Goal: Contribute content: Contribute content

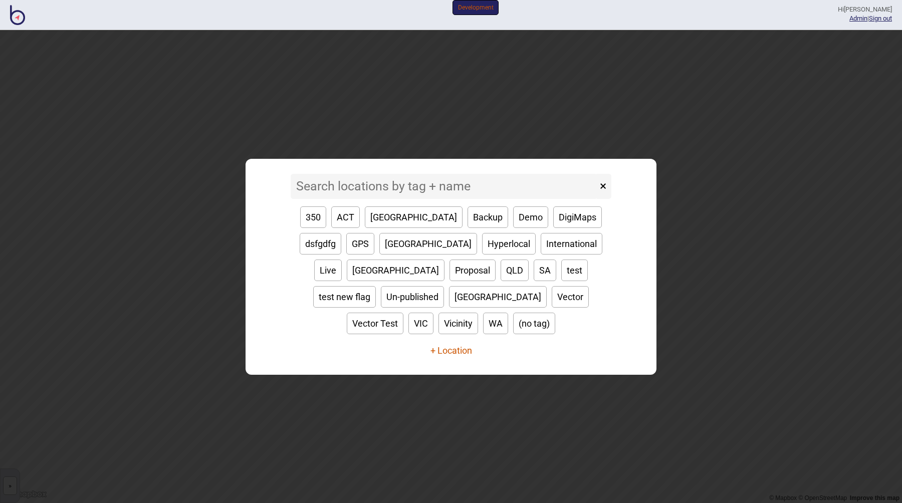
click at [454, 345] on button "+ Location" at bounding box center [451, 350] width 42 height 11
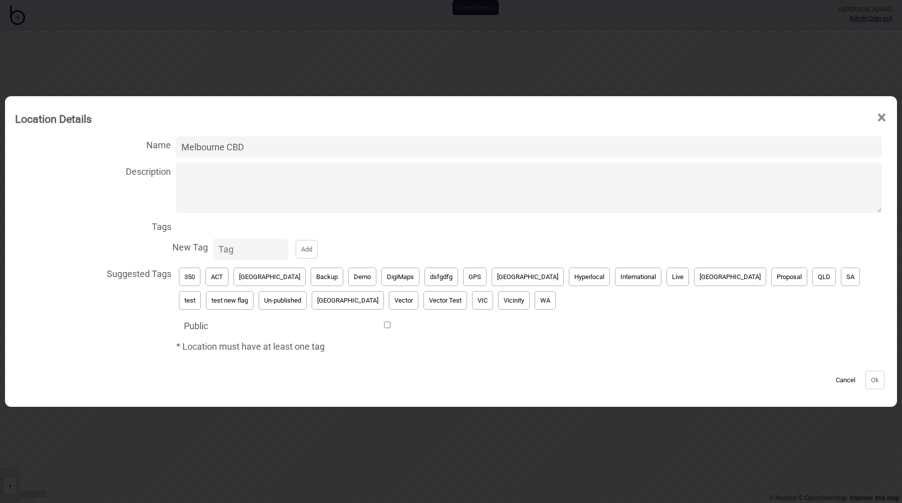
type input "Melbourne CBD"
click at [258, 185] on textarea "Description" at bounding box center [529, 188] width 706 height 50
type textarea "test"
click at [251, 253] on input "New Tag Add" at bounding box center [250, 250] width 75 height 22
type input "OSM"
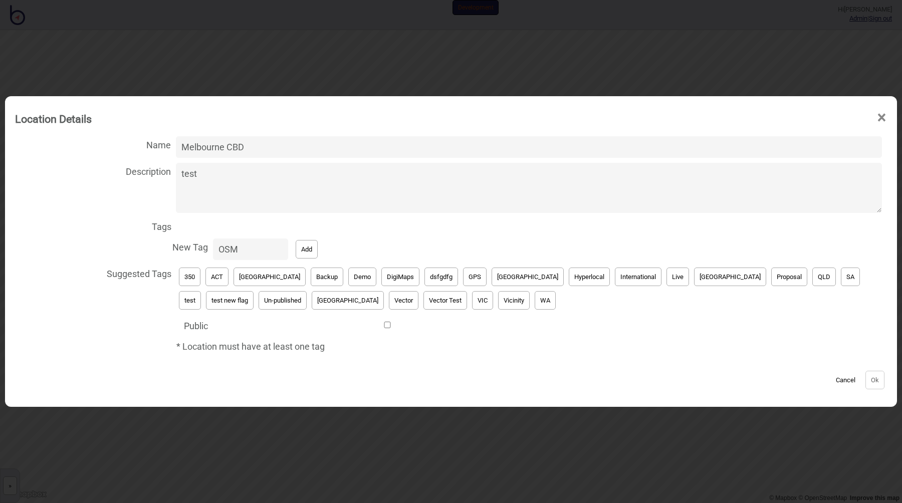
click at [306, 251] on button "Add" at bounding box center [307, 249] width 22 height 19
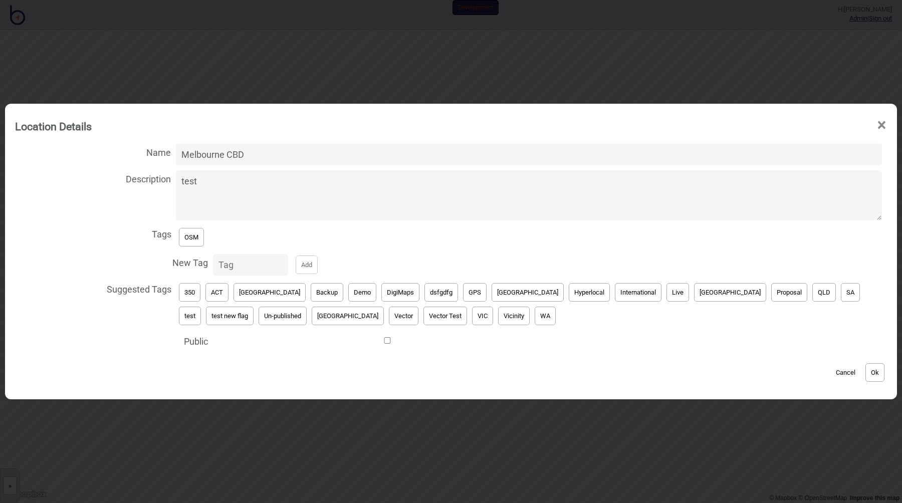
click at [875, 369] on button "Ok" at bounding box center [874, 372] width 19 height 19
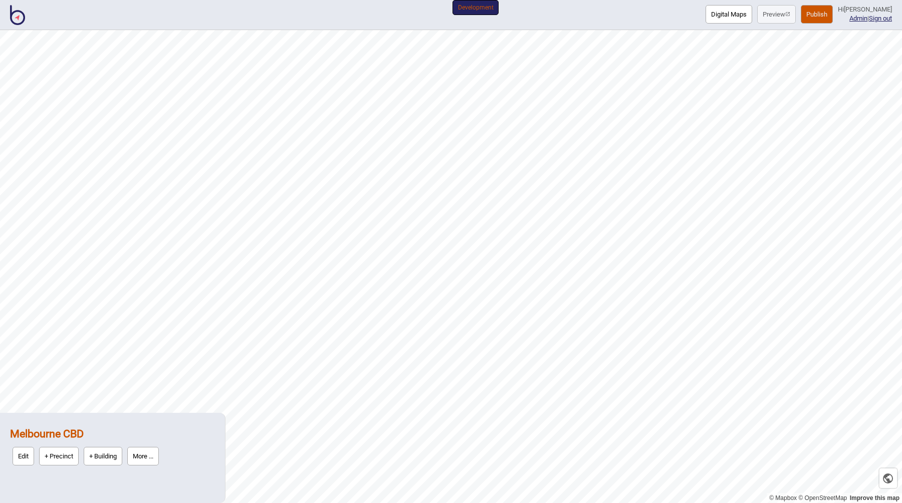
click at [70, 458] on button "+ Precinct" at bounding box center [59, 456] width 40 height 19
click at [22, 458] on button "Edit" at bounding box center [24, 456] width 22 height 19
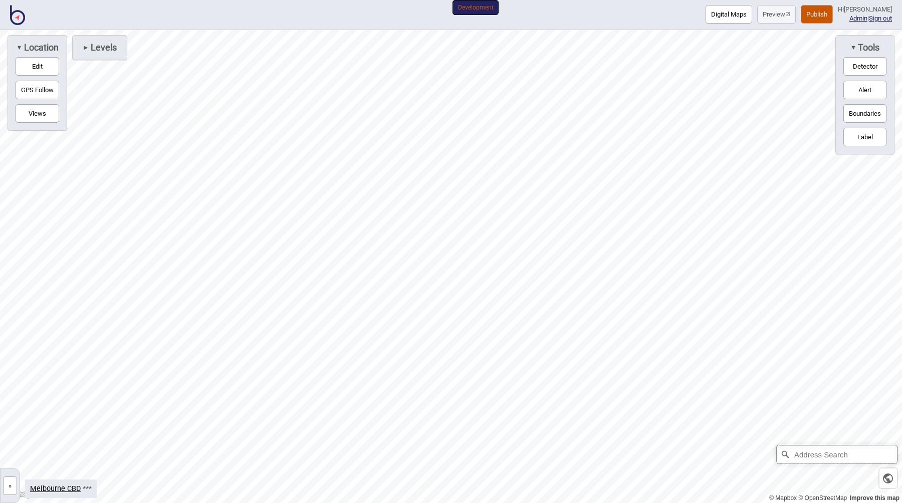
click at [884, 452] on input "Address Search" at bounding box center [837, 454] width 120 height 18
type input "Melbourne, Victoria, Australia"
click at [852, 115] on button "Boundaries" at bounding box center [864, 113] width 43 height 19
click at [378, 418] on div "Map marker" at bounding box center [377, 418] width 15 height 15
click at [12, 485] on button "»" at bounding box center [10, 486] width 14 height 19
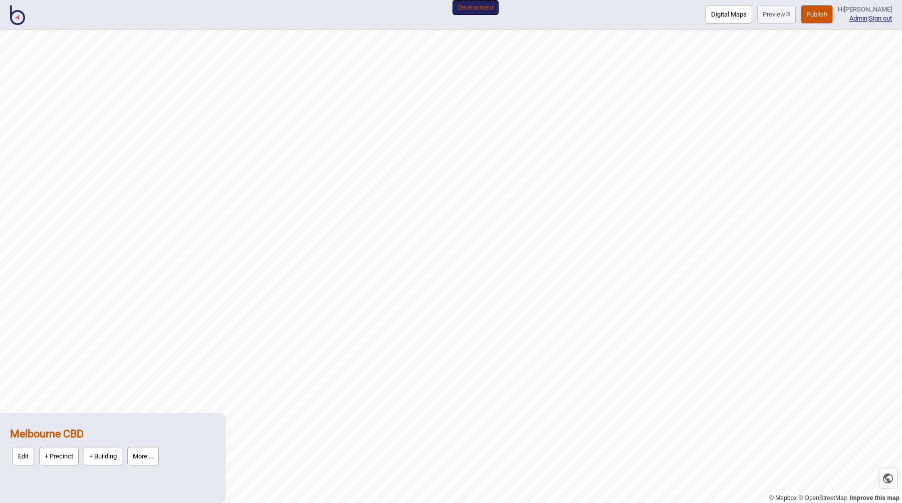
click at [57, 455] on button "+ Precinct" at bounding box center [59, 456] width 40 height 19
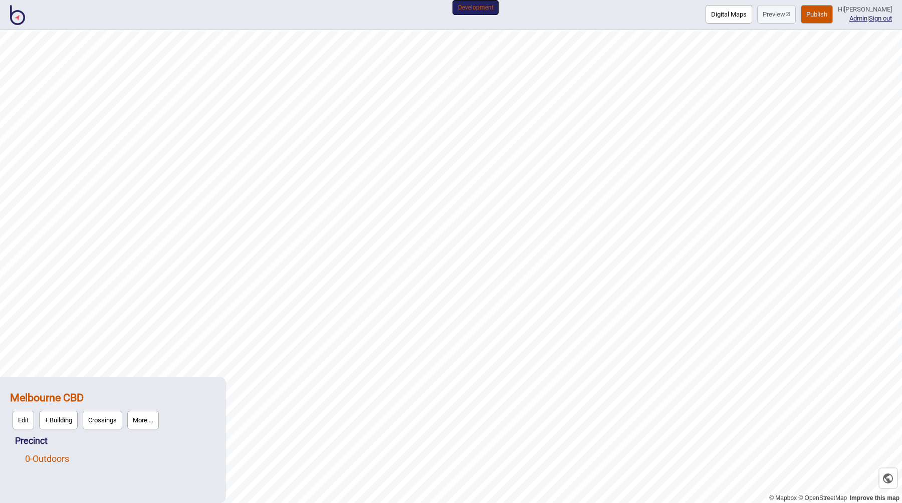
click at [62, 460] on link "0 - Outdoors" at bounding box center [47, 459] width 44 height 11
click at [67, 457] on button "OSM" at bounding box center [66, 456] width 25 height 19
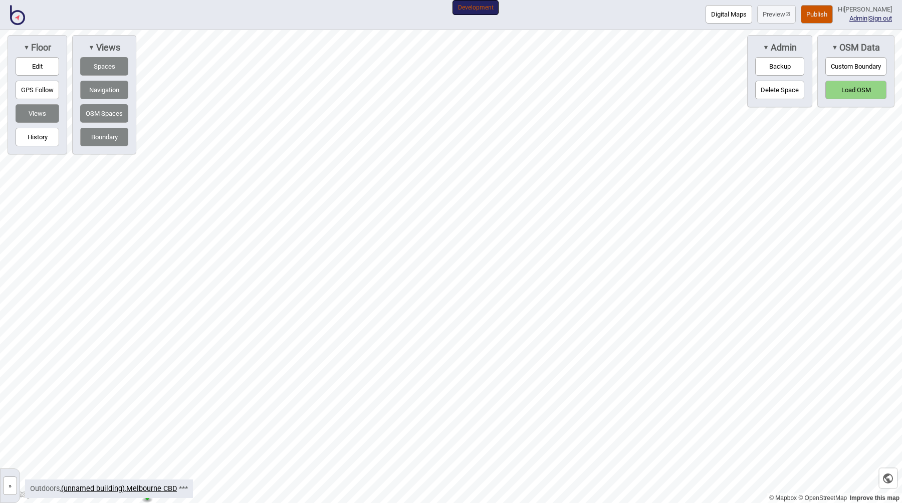
click at [846, 87] on button "Load OSM" at bounding box center [855, 90] width 61 height 19
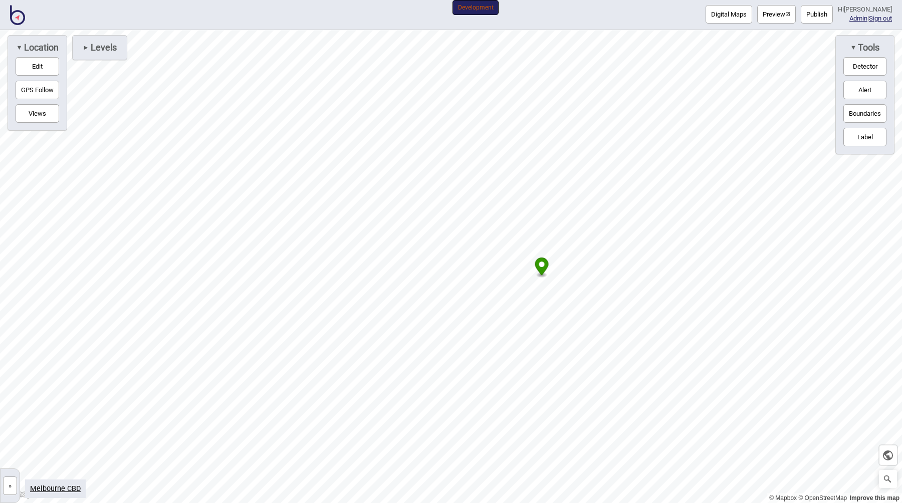
click at [12, 482] on button "»" at bounding box center [10, 486] width 14 height 19
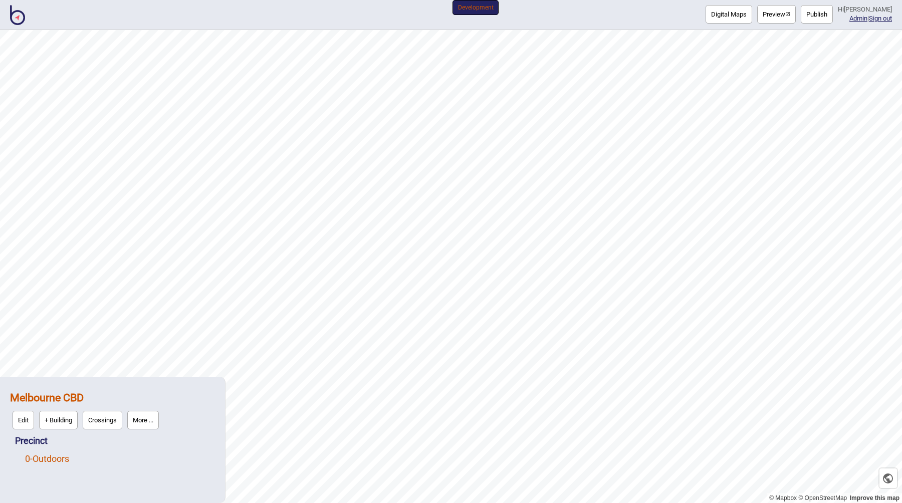
click at [66, 460] on link "0 - Outdoors" at bounding box center [47, 459] width 44 height 11
click at [66, 455] on button "OSM" at bounding box center [66, 456] width 25 height 19
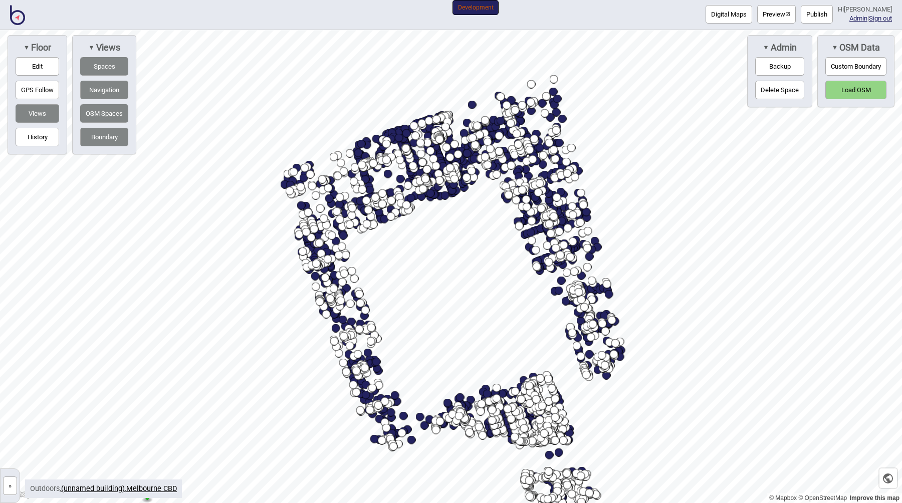
click at [857, 67] on button "Custom Boundary" at bounding box center [855, 66] width 61 height 19
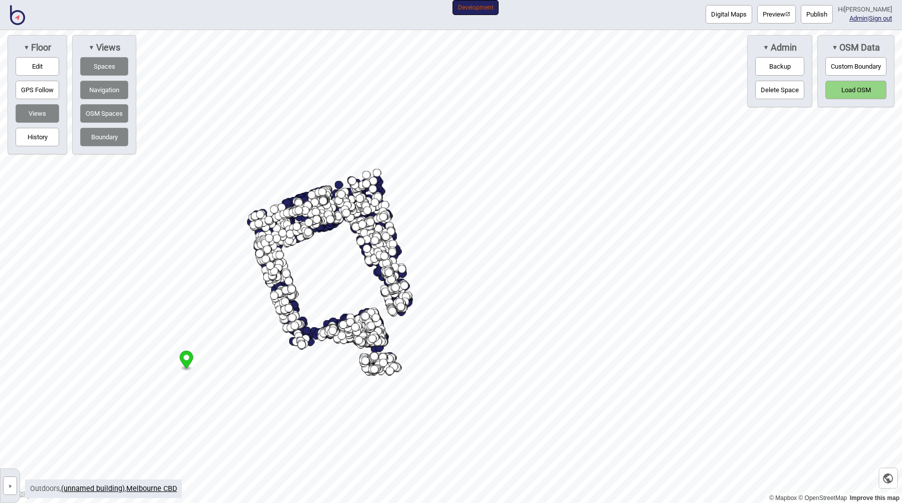
click at [18, 482] on link "»" at bounding box center [10, 485] width 19 height 11
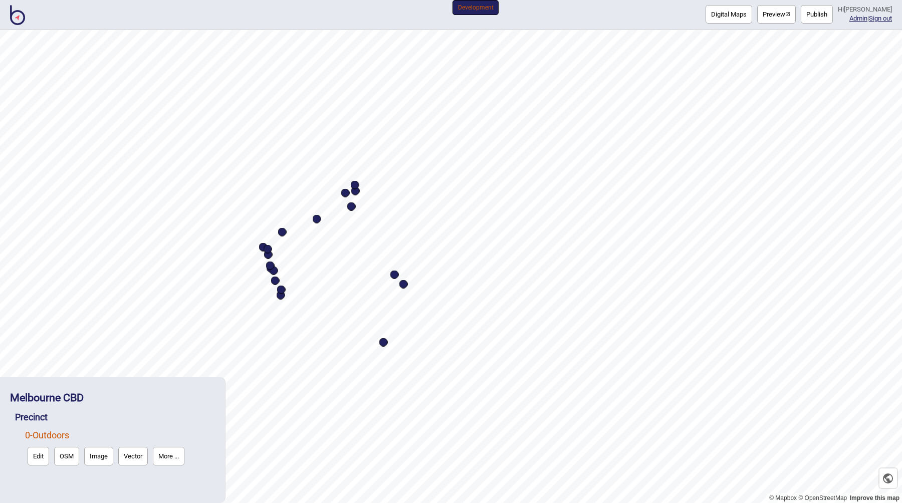
click at [160, 454] on button "More ..." at bounding box center [169, 456] width 32 height 19
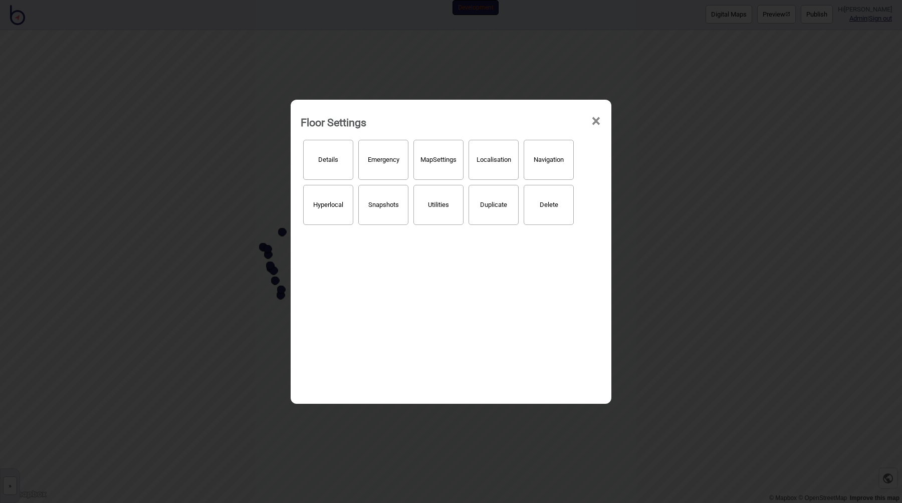
click at [556, 208] on button "Delete" at bounding box center [549, 205] width 50 height 40
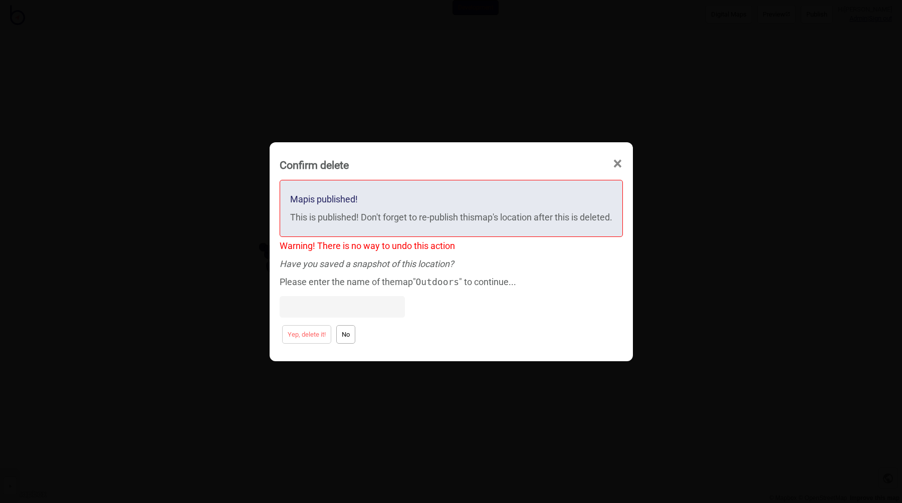
click at [433, 279] on code "Outdoors" at bounding box center [438, 282] width 44 height 11
copy code "Outdoors"
click at [323, 311] on input at bounding box center [342, 307] width 125 height 22
paste input "Outdoors"
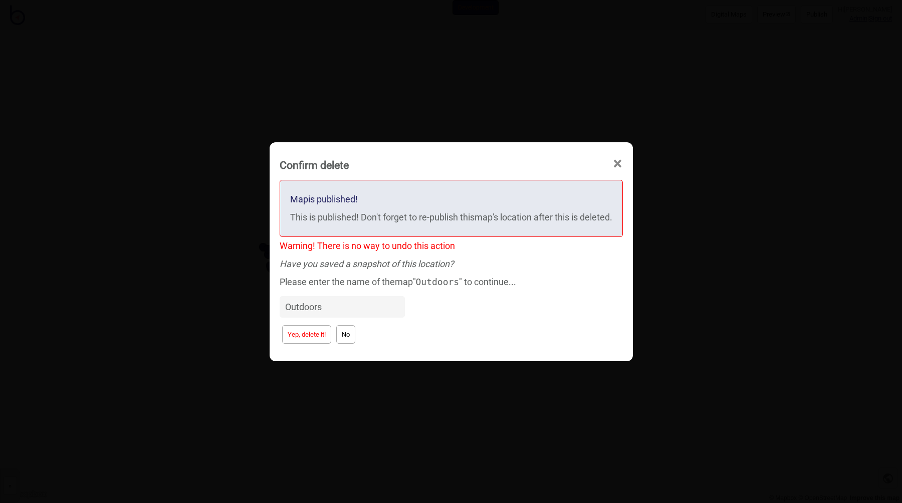
type input "Outdoors"
click at [309, 330] on button "Yep, delete it!" at bounding box center [306, 334] width 49 height 19
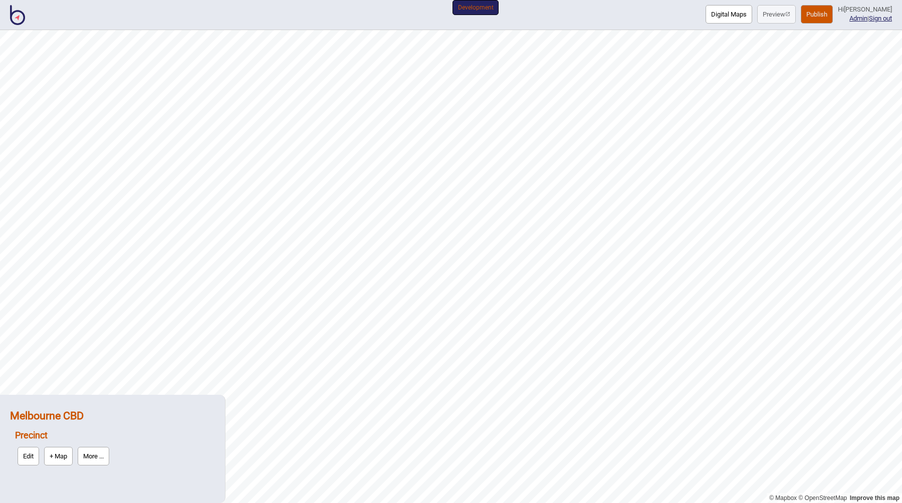
click at [45, 414] on strong "Melbourne CBD" at bounding box center [47, 415] width 74 height 13
click at [24, 440] on button "Edit" at bounding box center [24, 438] width 22 height 19
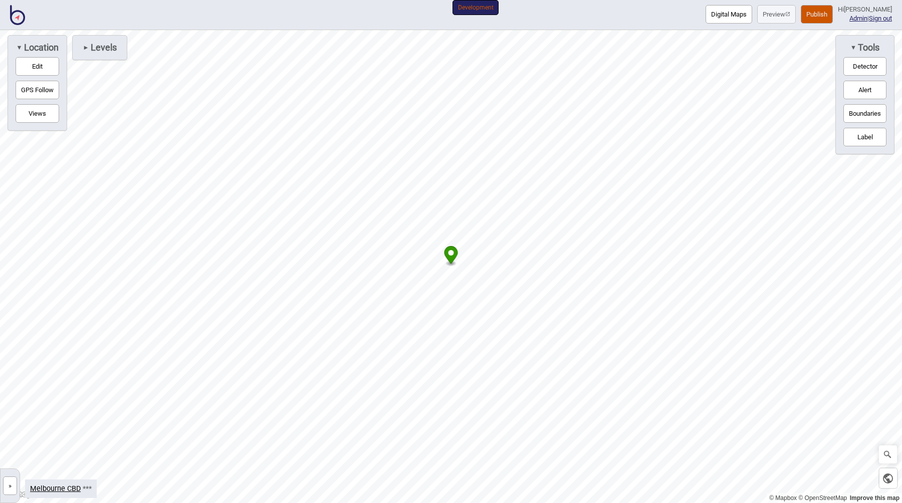
click at [43, 109] on button "Views" at bounding box center [38, 113] width 44 height 19
click at [106, 51] on span "Levels" at bounding box center [103, 47] width 28 height 11
click at [152, 51] on span "Views" at bounding box center [163, 47] width 26 height 11
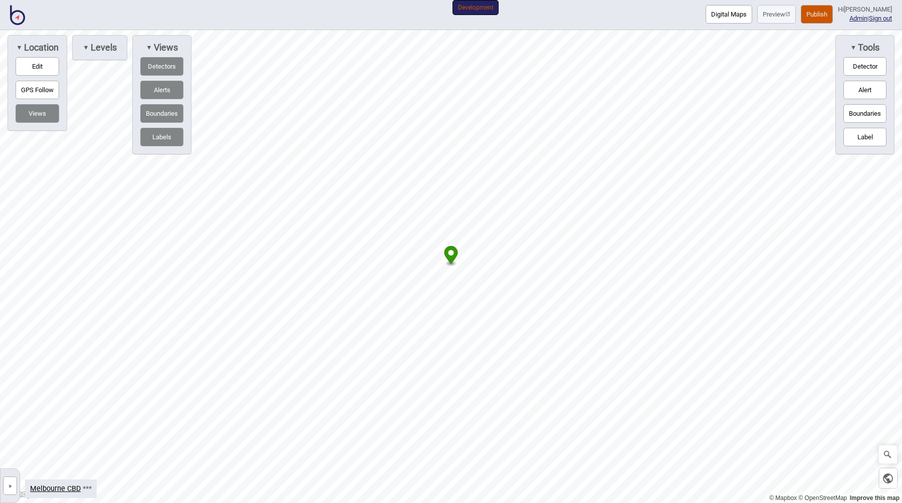
click at [157, 63] on button "Detectors" at bounding box center [161, 66] width 43 height 19
click at [152, 73] on button "Detectors" at bounding box center [161, 66] width 43 height 19
click at [10, 493] on button "»" at bounding box center [10, 486] width 14 height 19
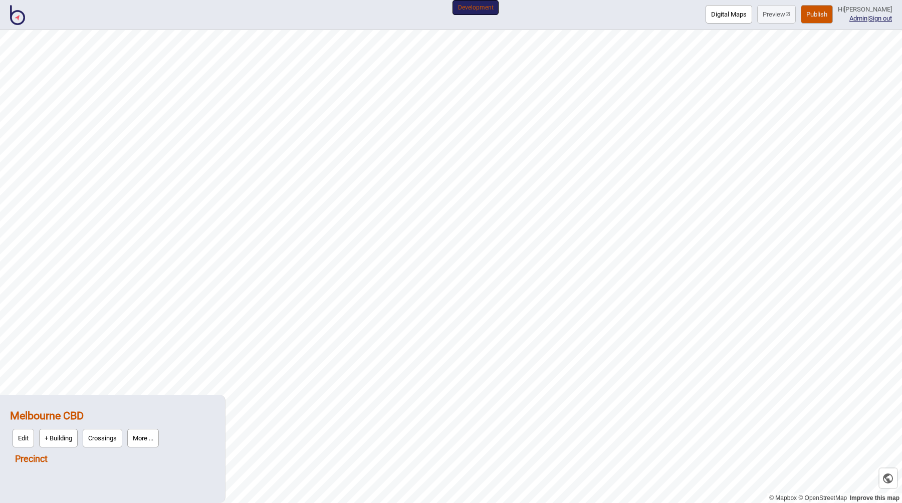
click at [43, 457] on link "Precinct" at bounding box center [31, 459] width 33 height 11
click at [59, 458] on button "+ Map" at bounding box center [58, 456] width 29 height 19
click input "file" at bounding box center [0, 0] width 0 height 0
click at [35, 432] on link "Precinct" at bounding box center [31, 435] width 33 height 11
click at [102, 452] on button "More ..." at bounding box center [94, 456] width 32 height 19
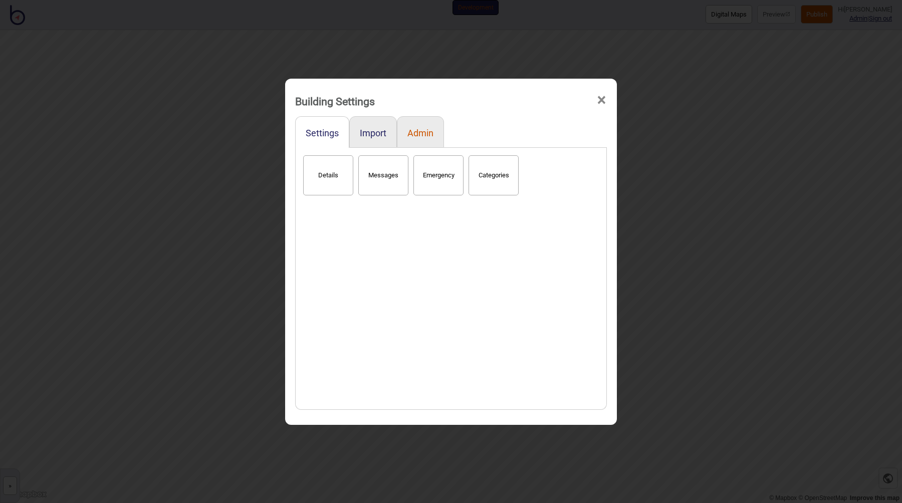
click at [423, 128] on button "Admin" at bounding box center [420, 133] width 26 height 11
click at [378, 173] on button "Delete" at bounding box center [383, 175] width 50 height 40
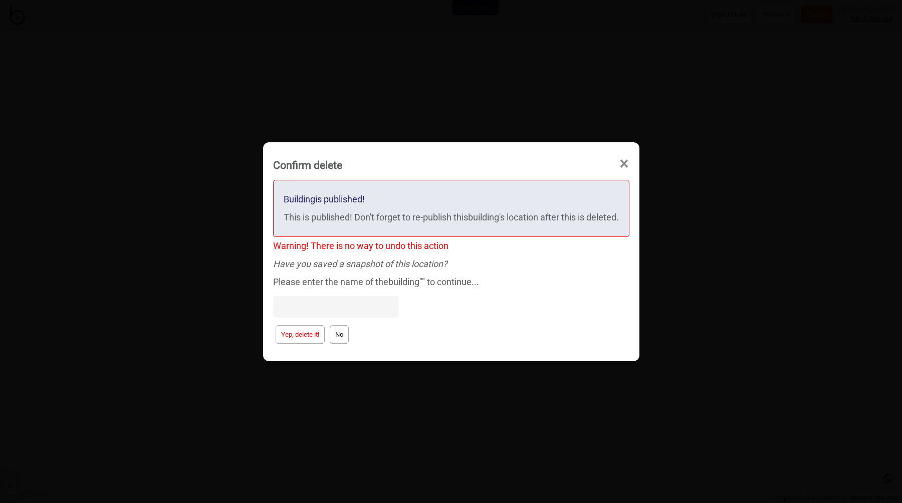
click at [307, 322] on div at bounding box center [451, 307] width 356 height 32
click at [307, 324] on div "Yep, delete it! No" at bounding box center [451, 335] width 356 height 24
click at [306, 328] on button "Yep, delete it!" at bounding box center [300, 334] width 49 height 19
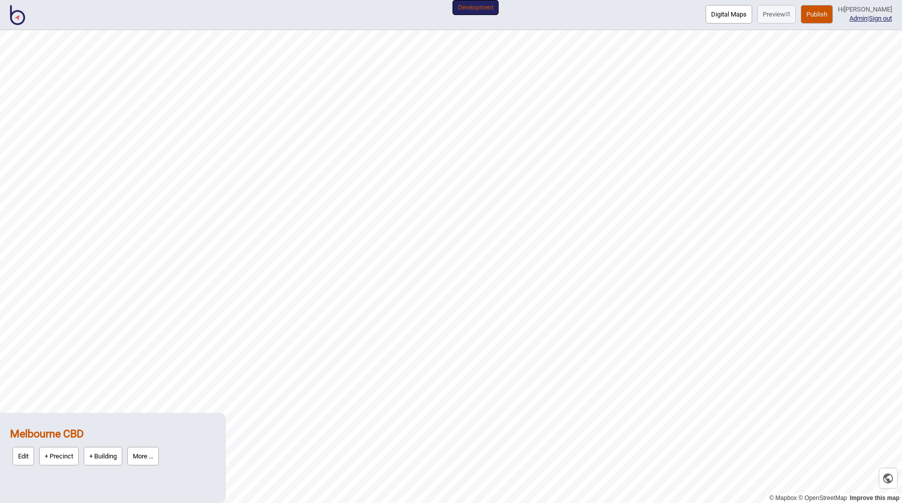
click at [58, 450] on button "+ Precinct" at bounding box center [59, 456] width 40 height 19
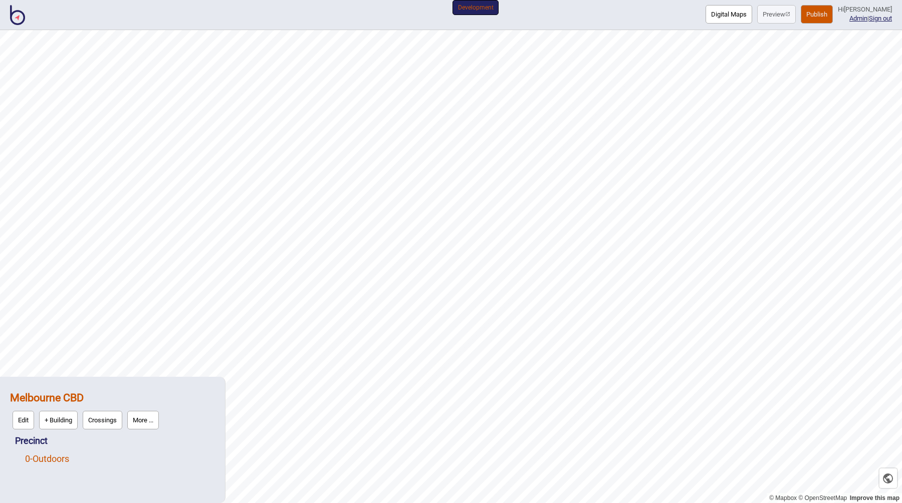
click at [53, 459] on link "0 - Outdoors" at bounding box center [47, 459] width 44 height 11
click at [71, 458] on button "OSM" at bounding box center [66, 456] width 25 height 19
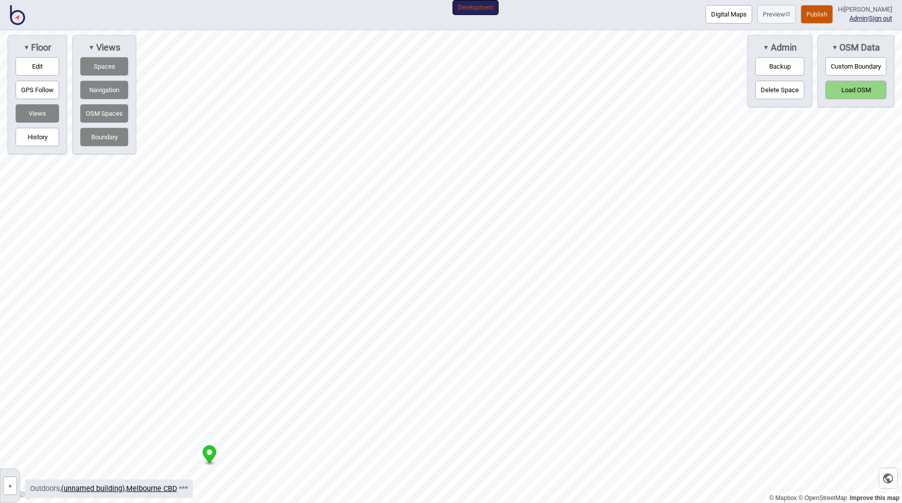
click at [851, 87] on button "Load OSM" at bounding box center [855, 90] width 61 height 19
click at [851, 73] on button "Custom Boundary" at bounding box center [855, 66] width 61 height 19
click at [483, 117] on div "Map marker" at bounding box center [483, 117] width 15 height 15
click at [852, 114] on button "Load OSM" at bounding box center [855, 113] width 61 height 19
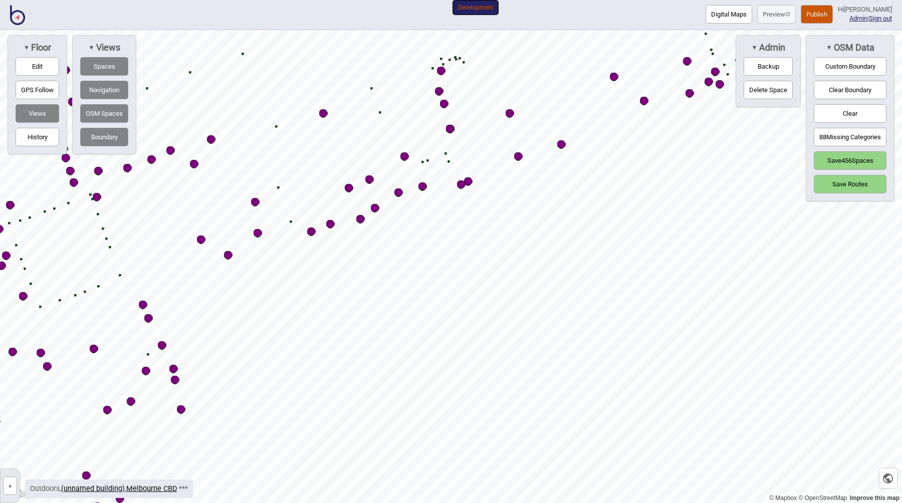
click at [562, 145] on div "Map marker" at bounding box center [561, 144] width 9 height 9
click at [560, 145] on div "Map marker" at bounding box center [561, 144] width 9 height 9
click at [561, 144] on div "Map marker" at bounding box center [561, 144] width 9 height 9
click at [562, 144] on div "Map marker" at bounding box center [561, 144] width 9 height 9
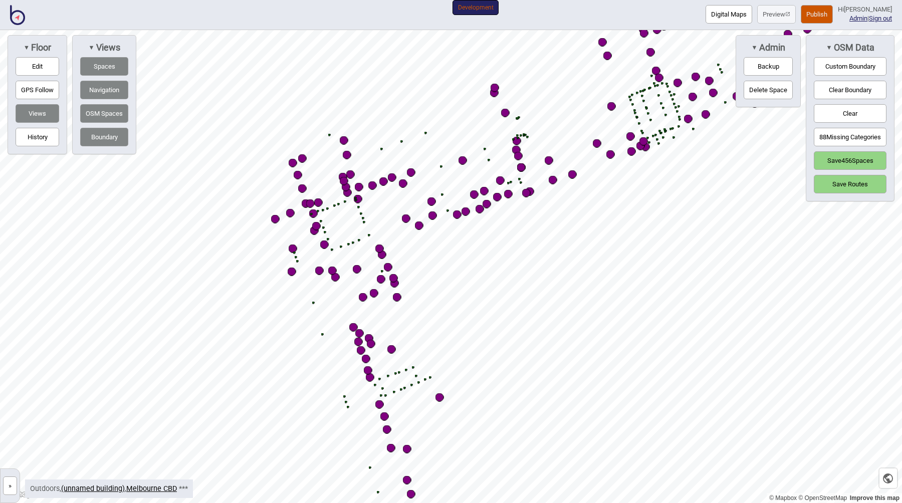
click at [839, 160] on button "Save 456 Spaces" at bounding box center [850, 160] width 73 height 19
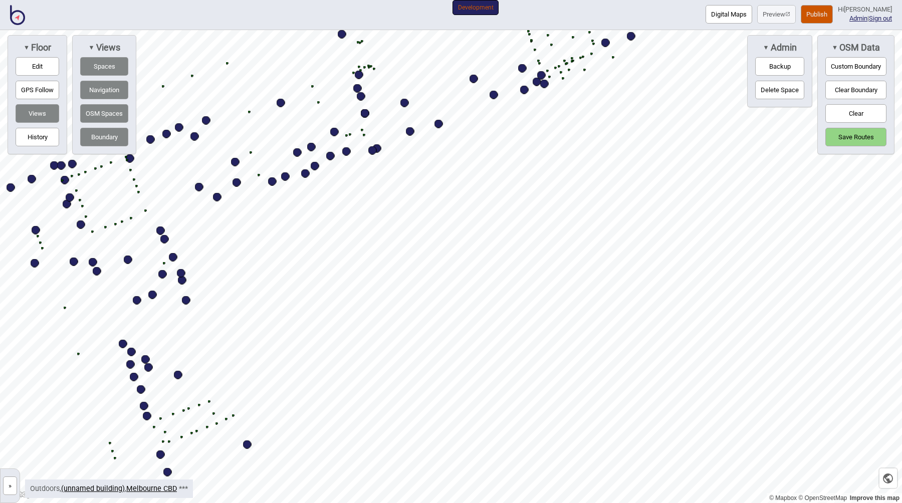
click at [851, 139] on button "Save Routes" at bounding box center [855, 137] width 61 height 19
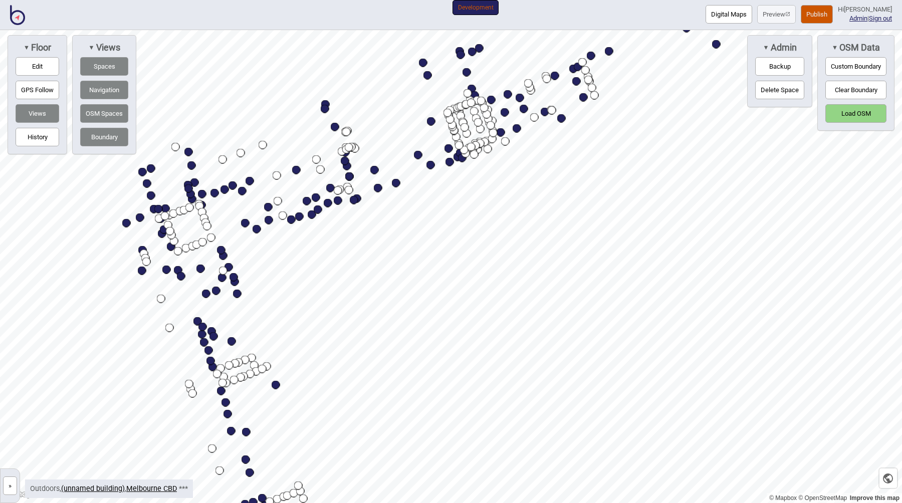
click at [817, 17] on button "Publish" at bounding box center [817, 14] width 32 height 19
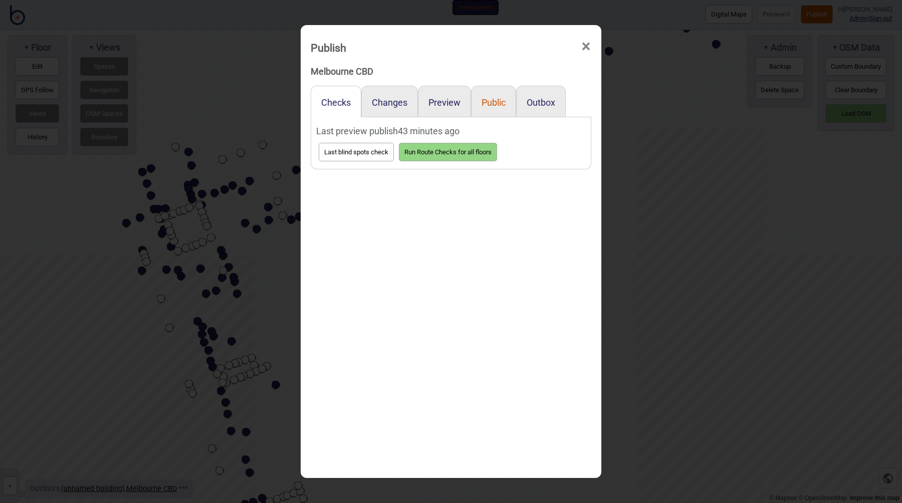
click at [498, 101] on button "Public" at bounding box center [494, 102] width 24 height 11
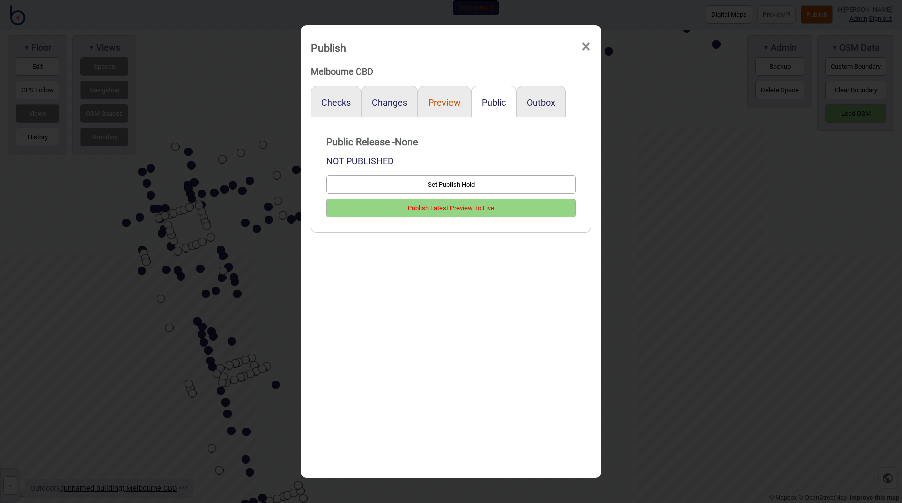
click at [438, 98] on button "Preview" at bounding box center [444, 102] width 32 height 11
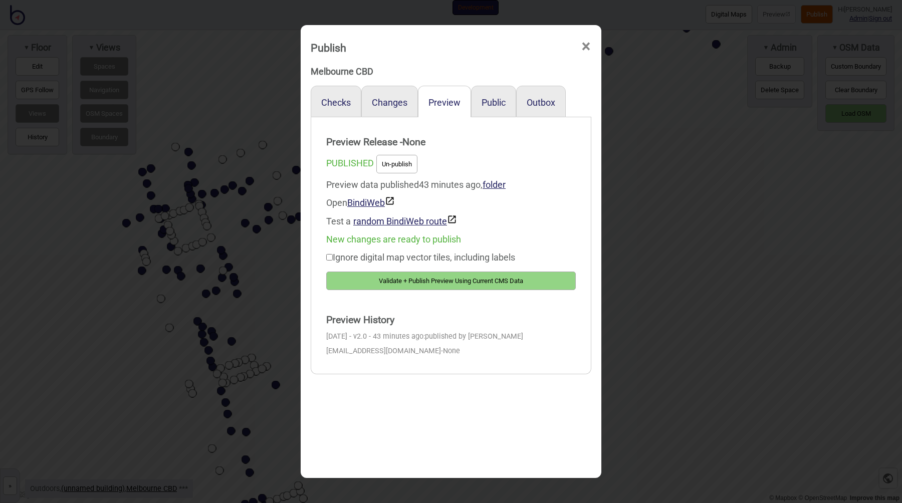
click at [437, 283] on button "Validate + Publish Preview Using Current CMS Data" at bounding box center [451, 281] width 250 height 19
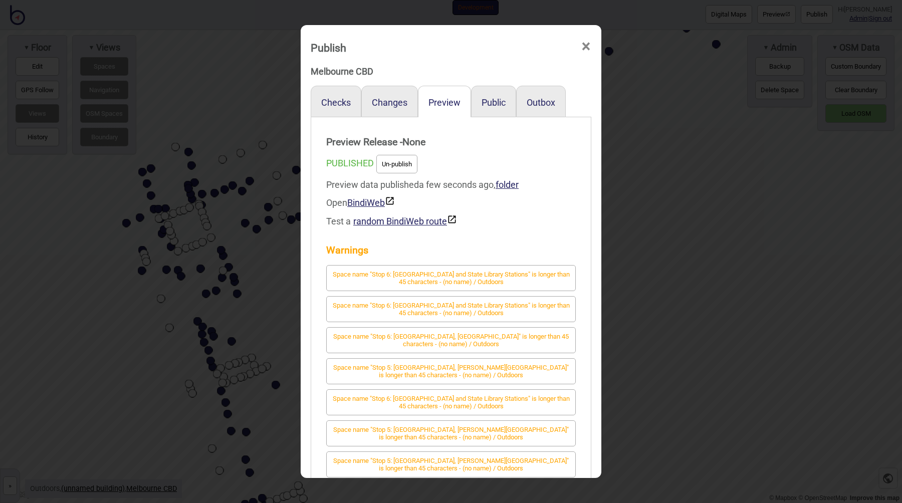
click at [209, 209] on div "Publish × Melbourne CBD Checks Changes Preview Public Outbox Preview Release - …" at bounding box center [451, 251] width 902 height 503
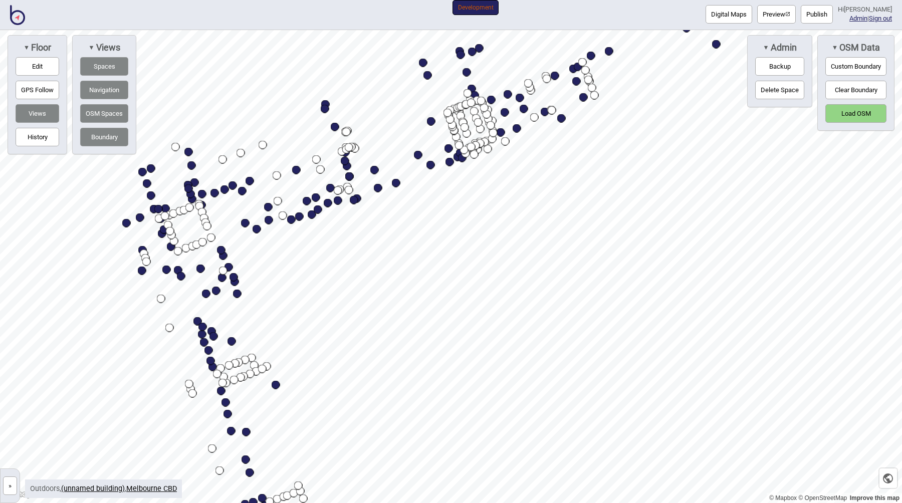
click at [18, 486] on link "»" at bounding box center [10, 485] width 19 height 11
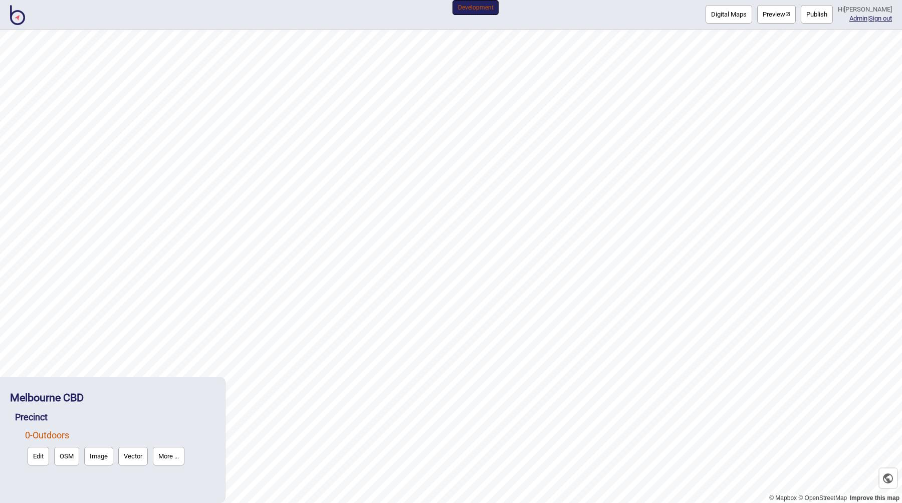
click at [167, 458] on button "More ..." at bounding box center [169, 456] width 32 height 19
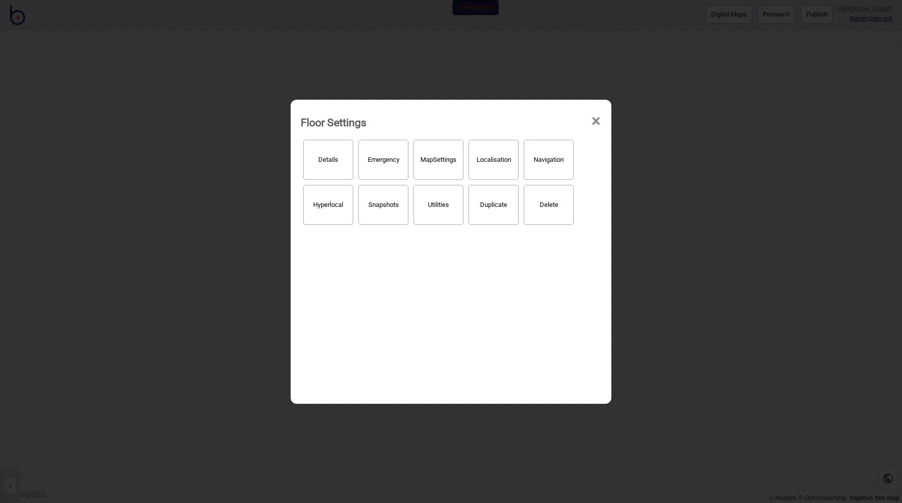
click at [250, 279] on div "Floor Settings × Details Emergency Map Settings Localisation Navigation Hyperlo…" at bounding box center [451, 251] width 902 height 503
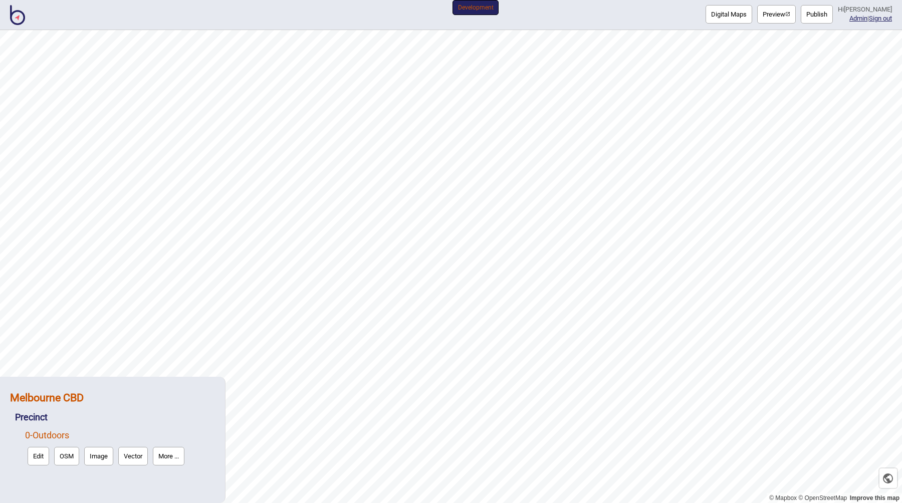
click at [58, 398] on strong "Melbourne CBD" at bounding box center [47, 397] width 74 height 13
click at [150, 420] on button "More ..." at bounding box center [143, 420] width 32 height 19
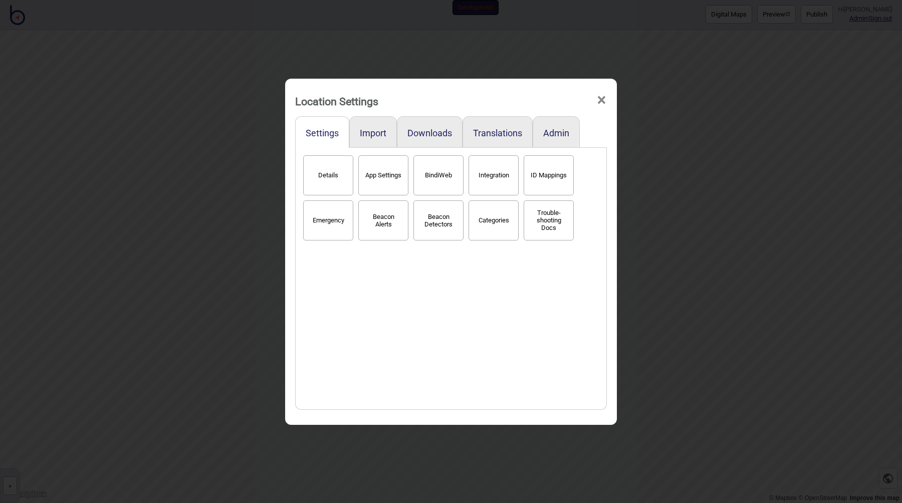
click at [487, 215] on button "Categories" at bounding box center [494, 220] width 50 height 40
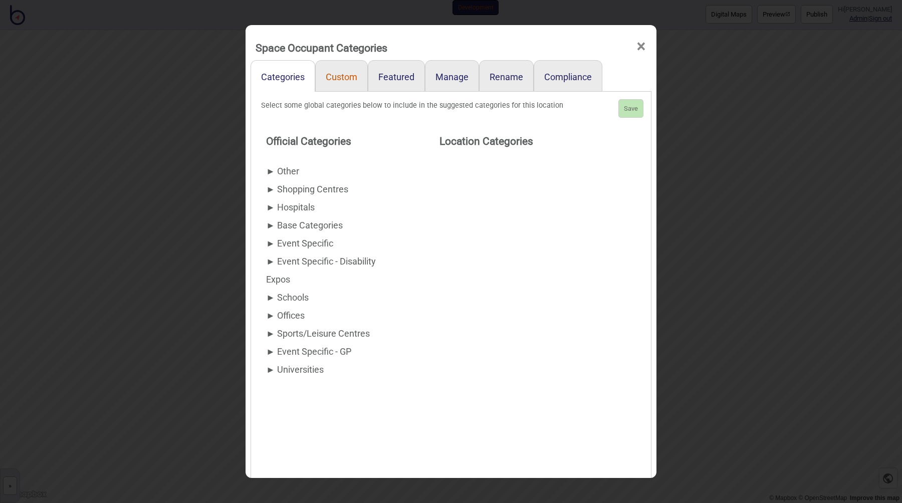
click at [353, 78] on link "Custom" at bounding box center [341, 76] width 53 height 32
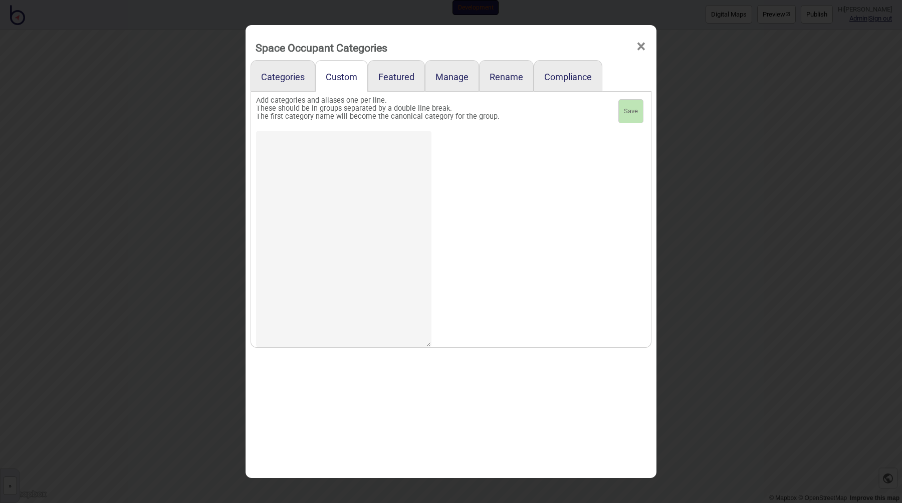
click at [365, 200] on textarea at bounding box center [343, 239] width 175 height 216
click at [287, 76] on link "Categories" at bounding box center [283, 76] width 65 height 32
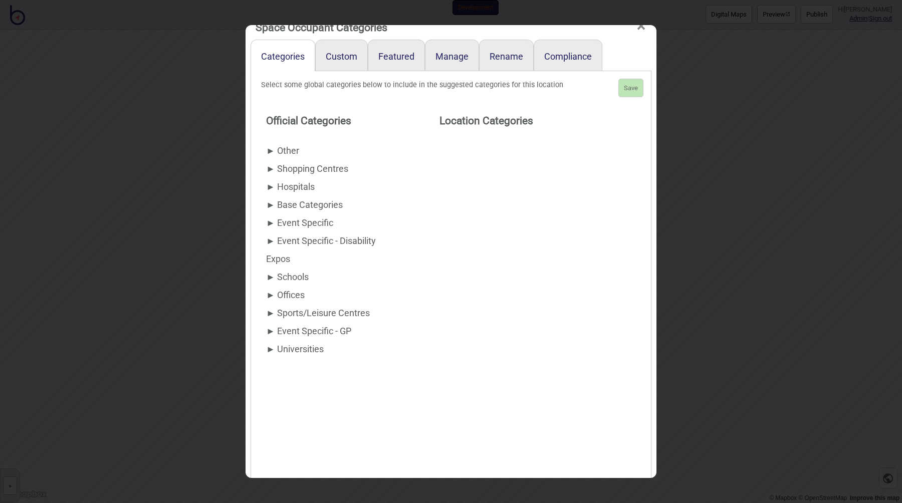
scroll to position [22, 0]
click at [269, 276] on span "►" at bounding box center [270, 276] width 9 height 11
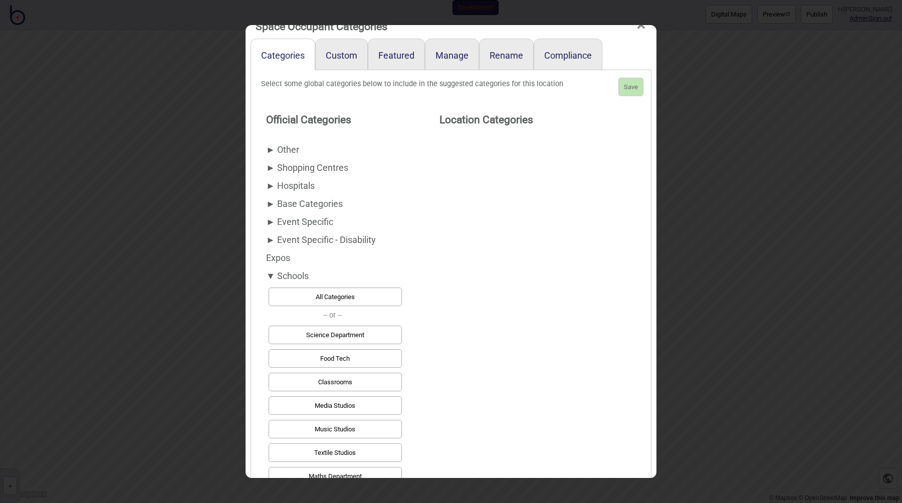
click at [267, 271] on div "▼ Schools" at bounding box center [332, 276] width 133 height 18
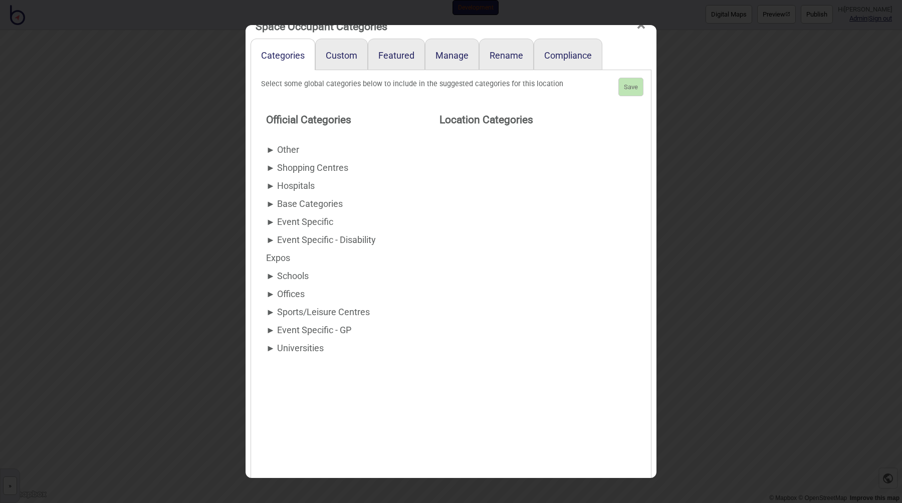
click at [272, 153] on span "►" at bounding box center [270, 149] width 9 height 11
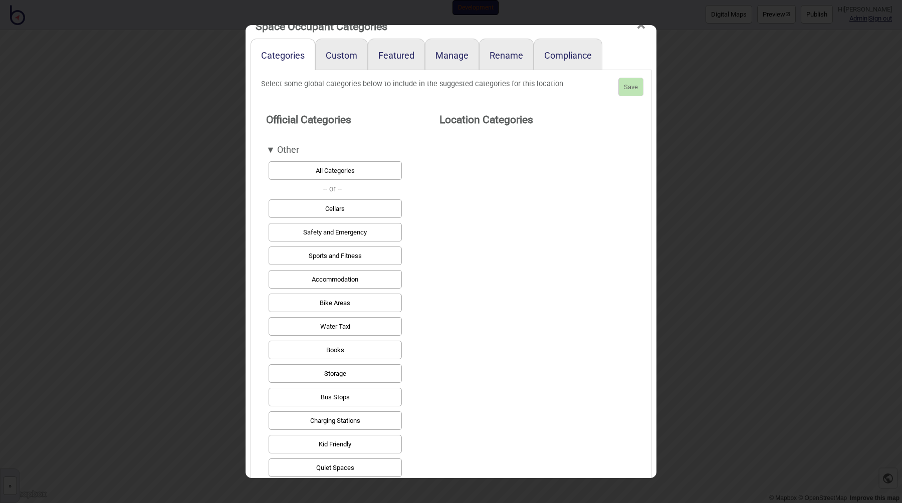
click at [272, 152] on span "▼" at bounding box center [270, 149] width 9 height 11
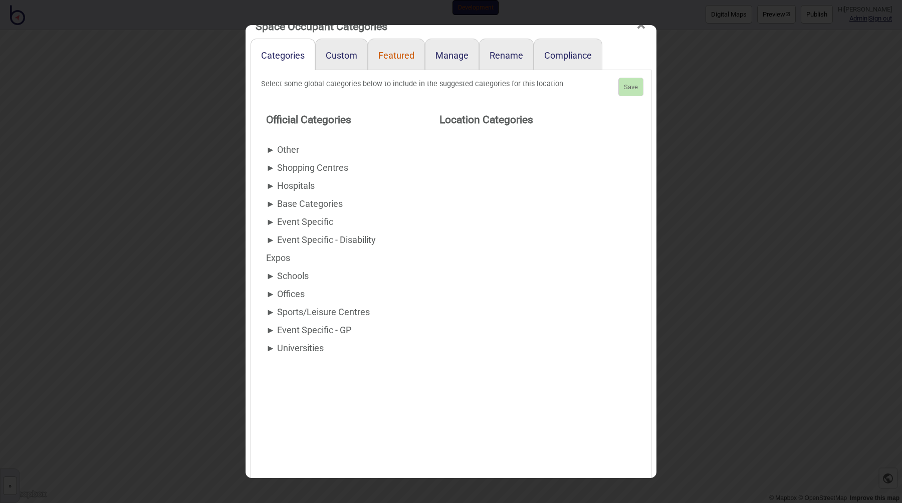
click at [396, 54] on link "Featured" at bounding box center [396, 55] width 57 height 32
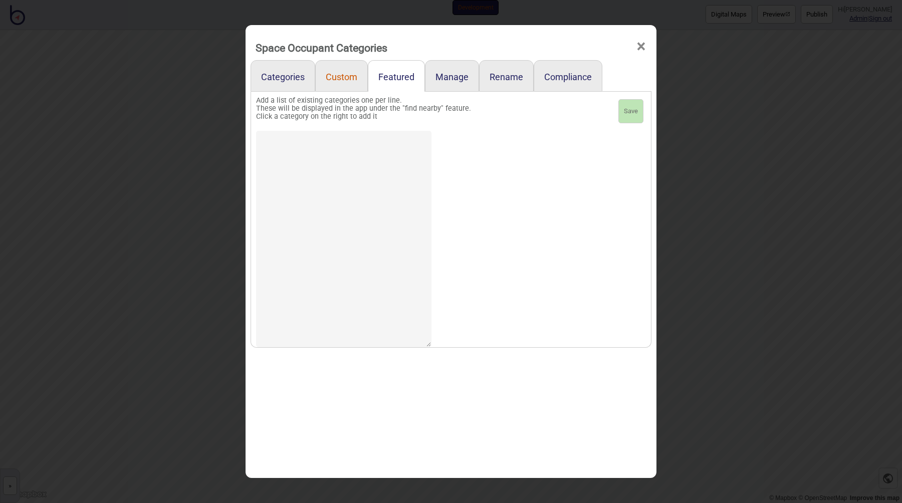
click at [343, 82] on link "Custom" at bounding box center [341, 76] width 53 height 32
click at [284, 81] on link "Categories" at bounding box center [283, 76] width 65 height 32
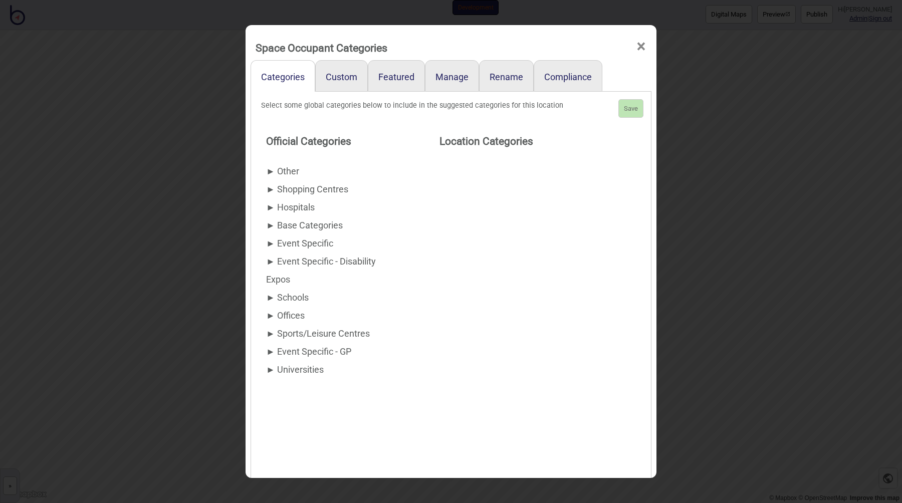
click at [266, 244] on span "►" at bounding box center [270, 243] width 9 height 11
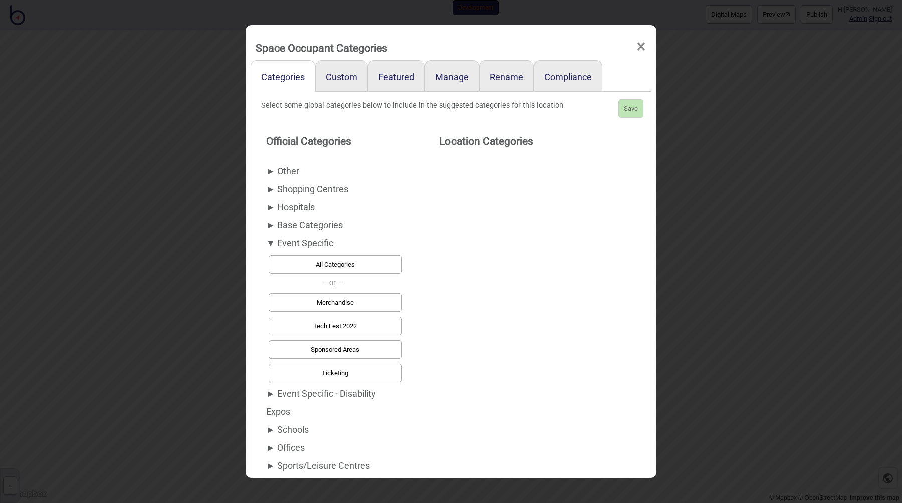
scroll to position [55, 0]
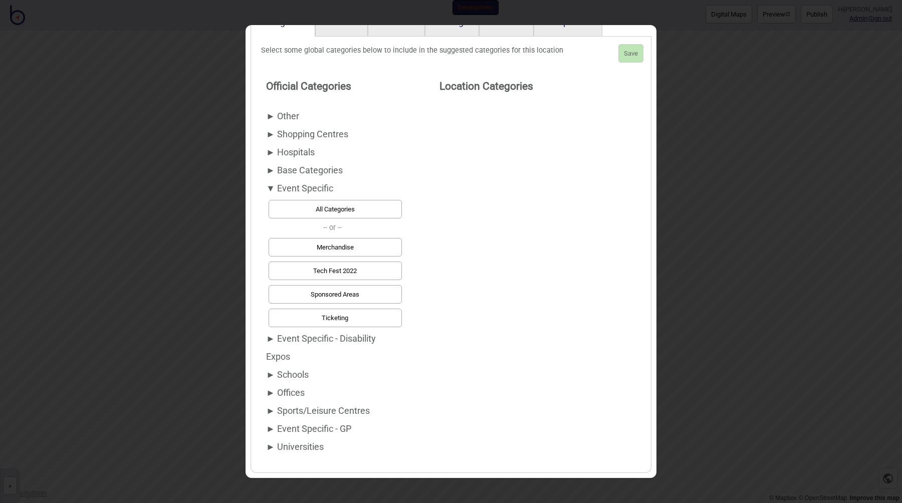
click at [267, 369] on span "►" at bounding box center [270, 374] width 9 height 11
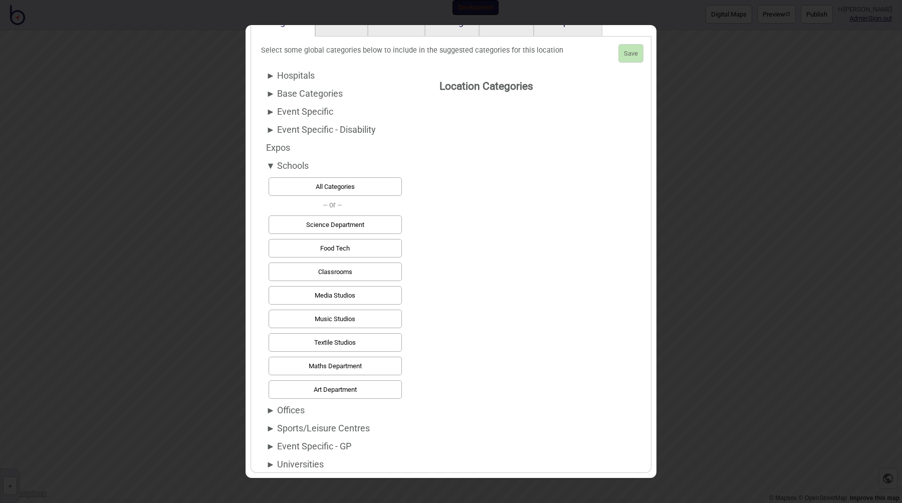
scroll to position [82, 0]
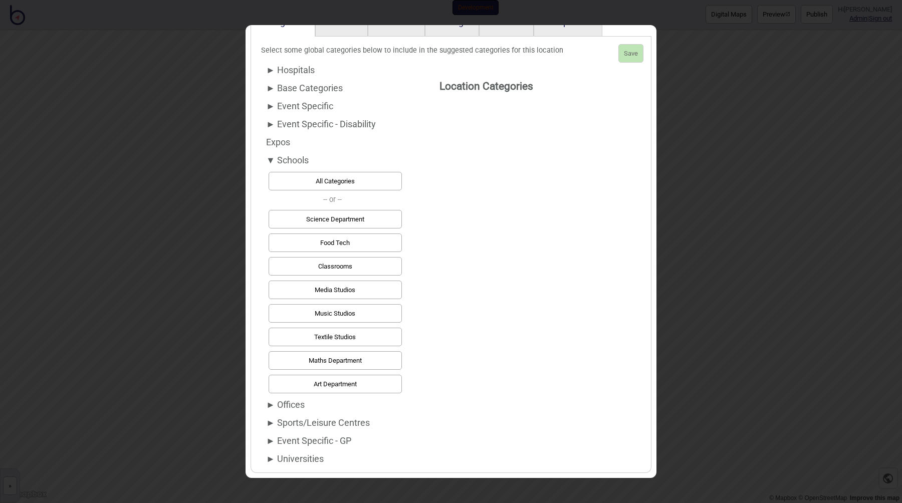
click at [268, 460] on span "►" at bounding box center [270, 459] width 9 height 11
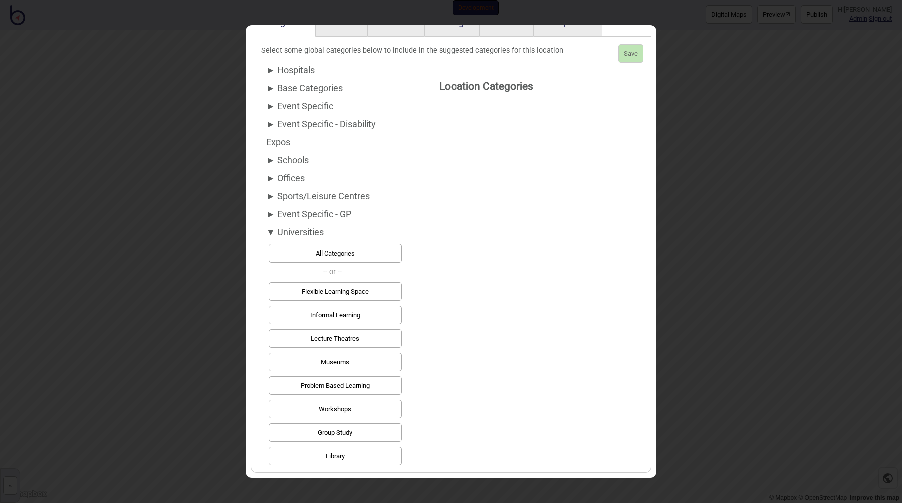
scroll to position [0, 0]
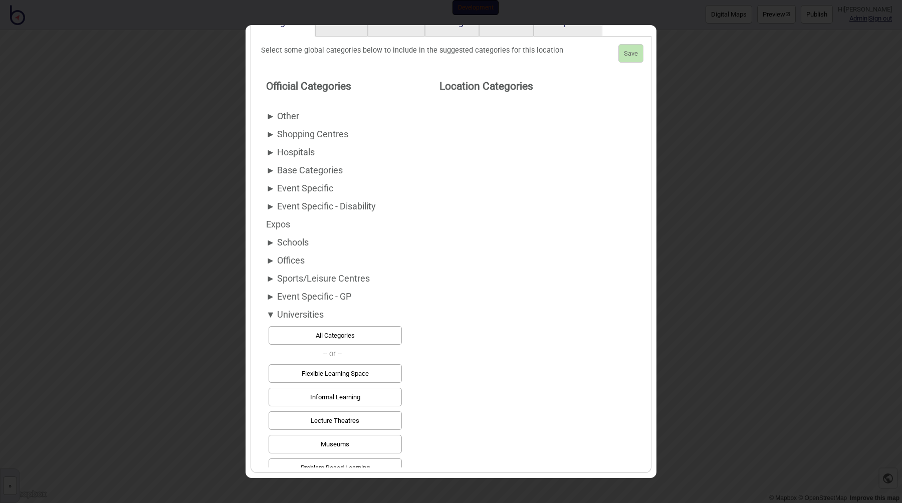
click at [270, 119] on span "►" at bounding box center [270, 116] width 9 height 11
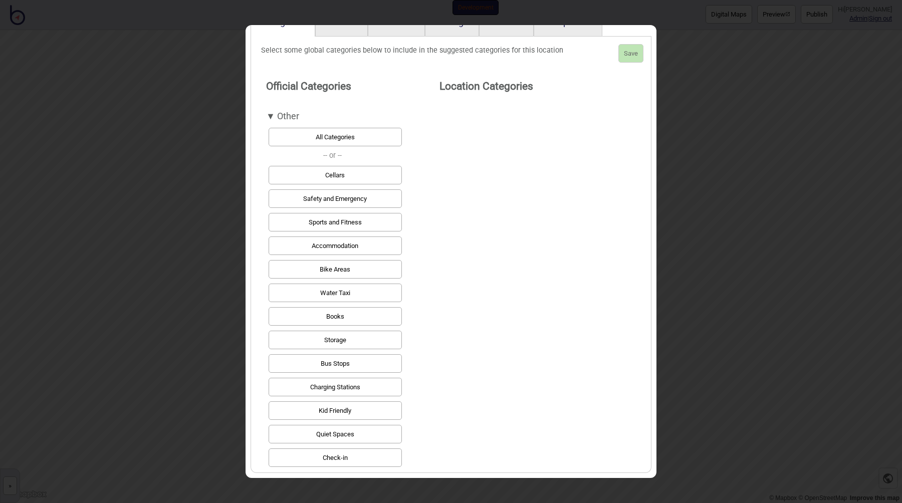
click at [287, 120] on div "▼ Other" at bounding box center [332, 116] width 133 height 18
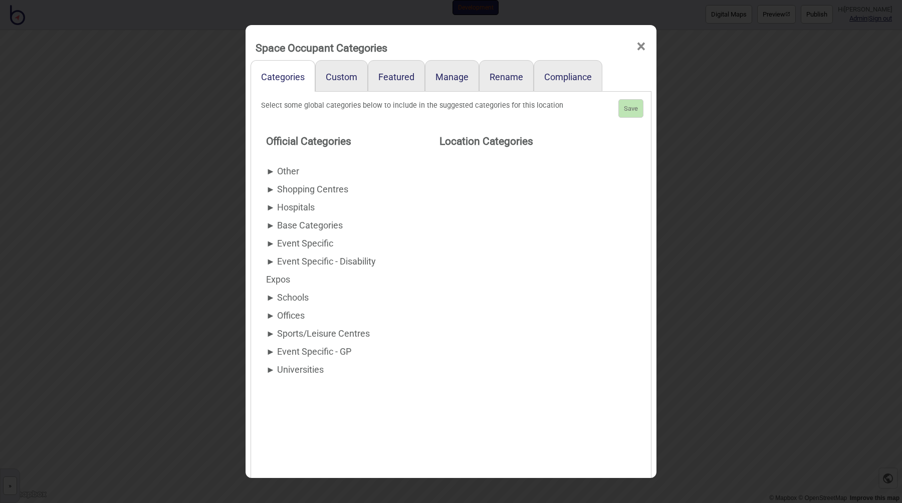
click at [464, 141] on h3 "Location Categories" at bounding box center [537, 141] width 196 height 21
click at [457, 142] on h3 "Location Categories" at bounding box center [537, 141] width 196 height 21
click at [515, 140] on h3 "Location Categories" at bounding box center [537, 141] width 196 height 21
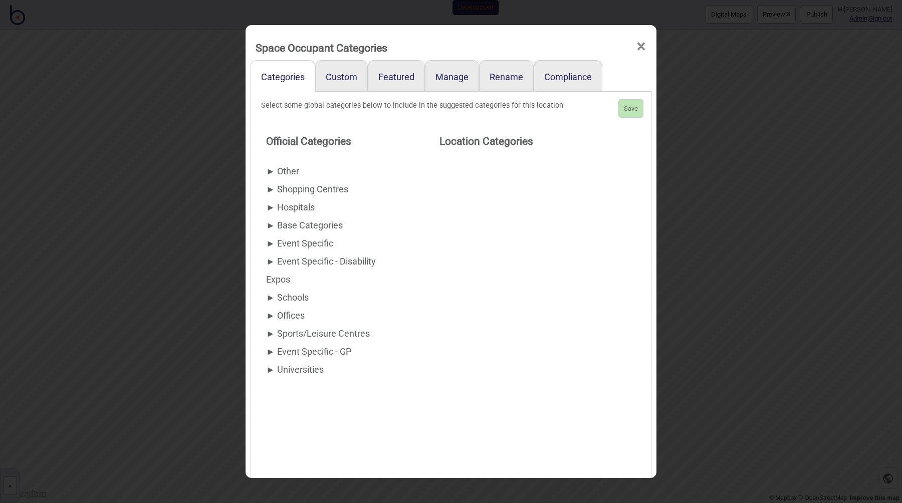
click at [455, 144] on h3 "Location Categories" at bounding box center [537, 141] width 196 height 21
click at [456, 138] on h3 "Location Categories" at bounding box center [537, 141] width 196 height 21
click at [447, 141] on h3 "Location Categories" at bounding box center [537, 141] width 196 height 21
click at [502, 143] on h3 "Location Categories" at bounding box center [537, 141] width 196 height 21
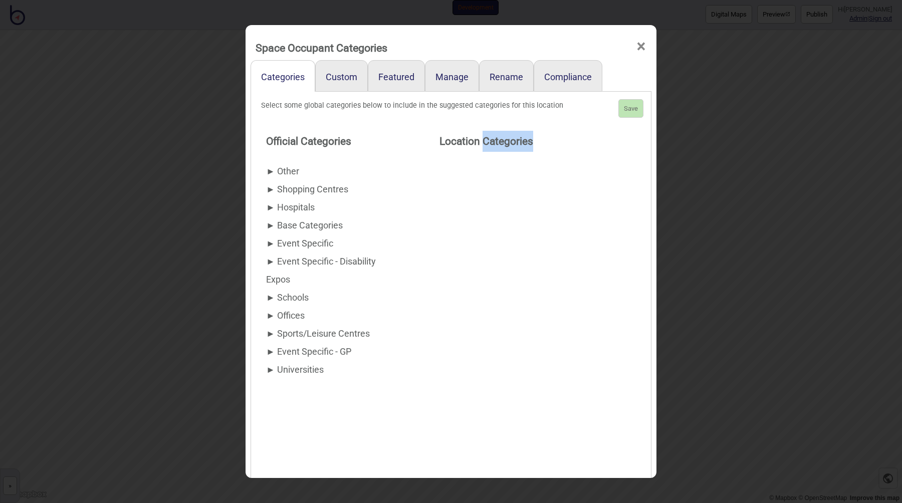
click at [502, 143] on h3 "Location Categories" at bounding box center [537, 141] width 196 height 21
click at [460, 143] on h3 "Location Categories" at bounding box center [537, 141] width 196 height 21
click at [221, 213] on div "Space Occupant Categories × Categories Custom Featured Manage Rename Compliance…" at bounding box center [451, 251] width 902 height 503
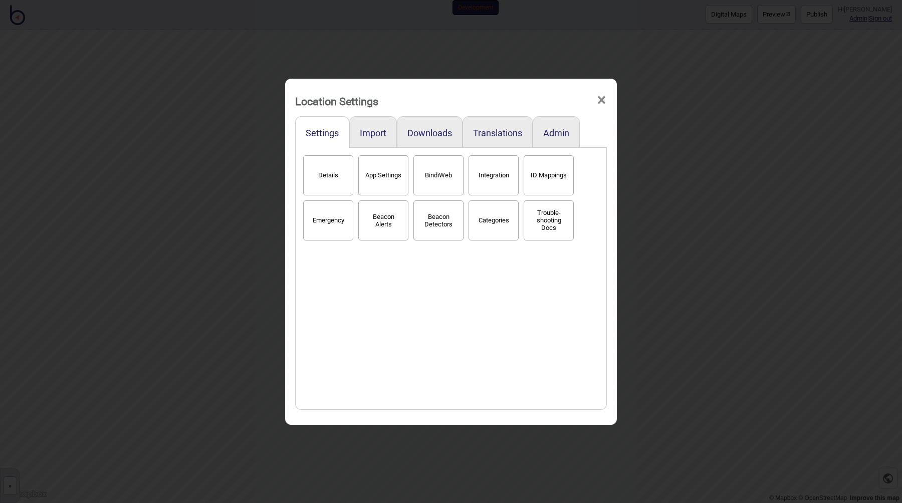
click at [221, 213] on div "Location Settings × Settings Import Downloads Translations Admin Details App Se…" at bounding box center [451, 251] width 902 height 503
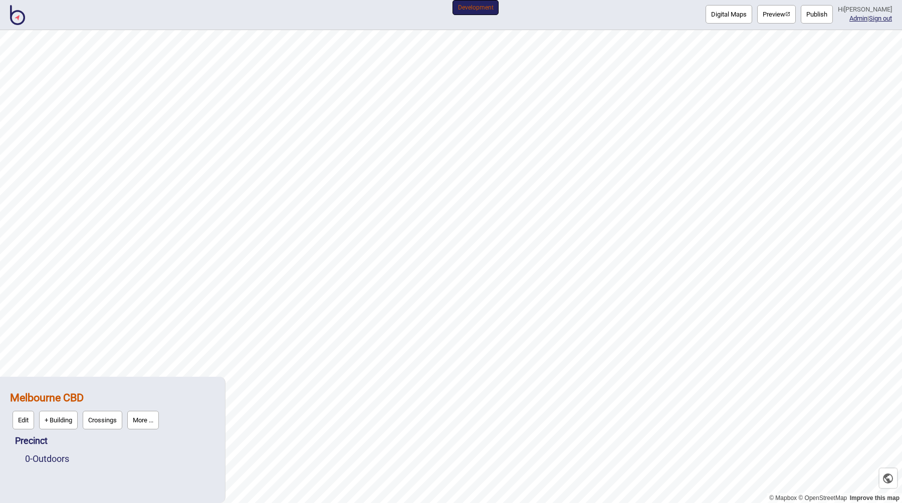
click at [148, 419] on button "More ..." at bounding box center [143, 420] width 32 height 19
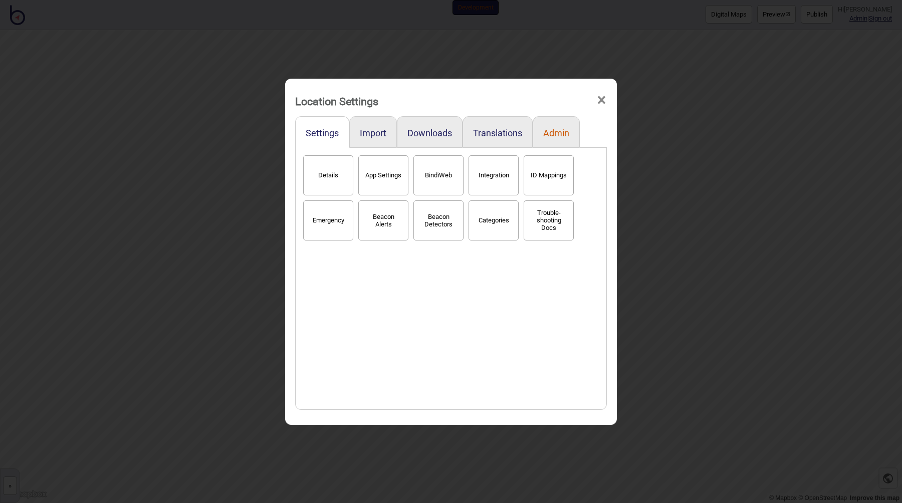
click at [547, 129] on button "Admin" at bounding box center [556, 133] width 26 height 11
click at [325, 134] on button "Settings" at bounding box center [322, 133] width 33 height 11
click at [343, 278] on div "Details App Settings BindiWeb Integration ID Mappings Emergency Beacon Alerts B…" at bounding box center [451, 279] width 301 height 252
click at [505, 216] on button "Categories" at bounding box center [494, 220] width 50 height 40
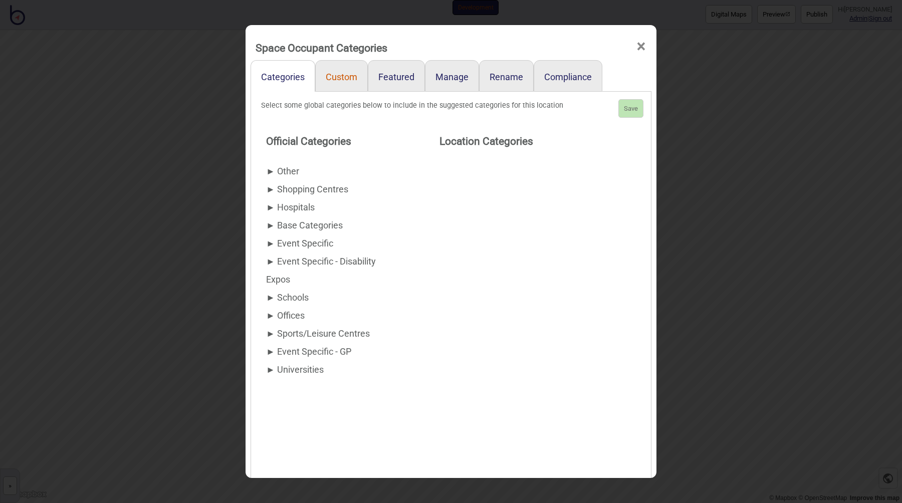
click at [328, 75] on link "Custom" at bounding box center [341, 76] width 53 height 32
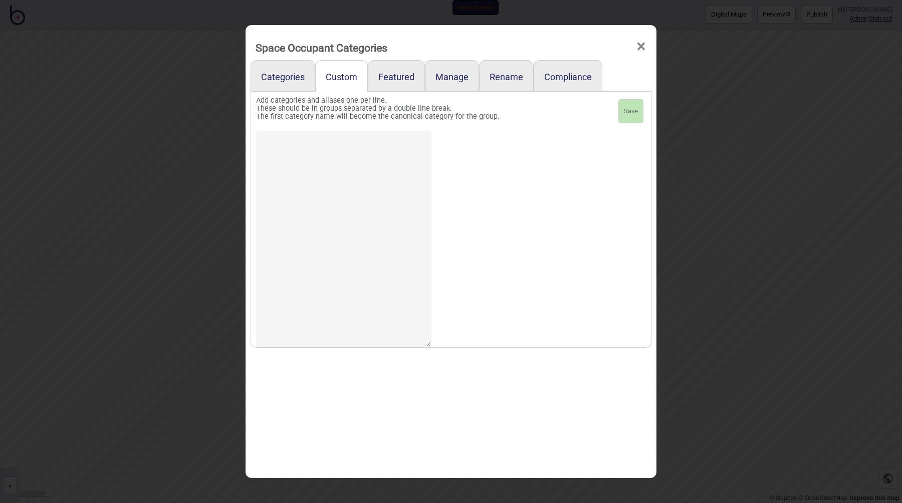
click at [346, 219] on textarea at bounding box center [343, 239] width 175 height 216
click at [297, 77] on link "Categories" at bounding box center [283, 76] width 65 height 32
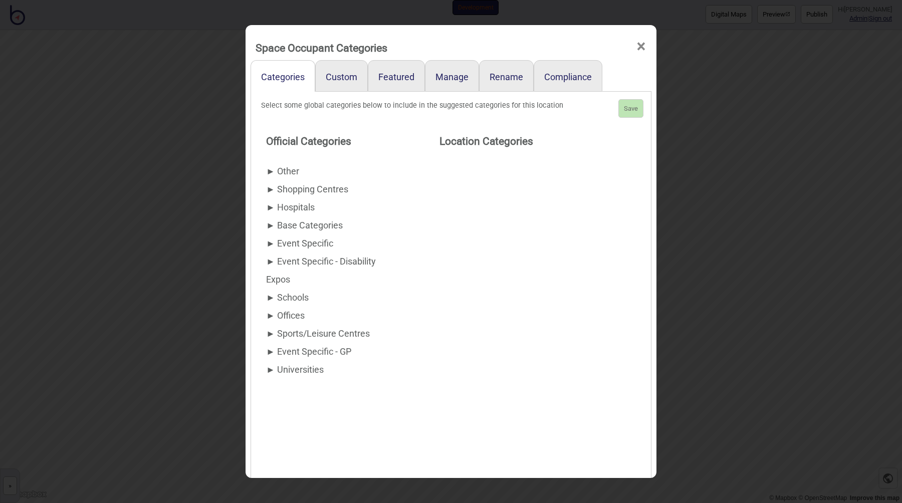
click at [267, 262] on span "►" at bounding box center [270, 261] width 9 height 11
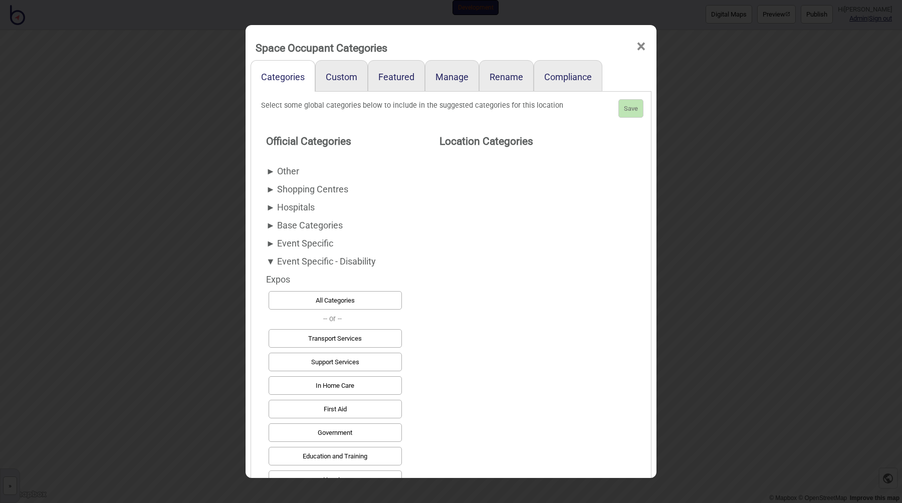
click at [267, 229] on span "►" at bounding box center [270, 225] width 9 height 11
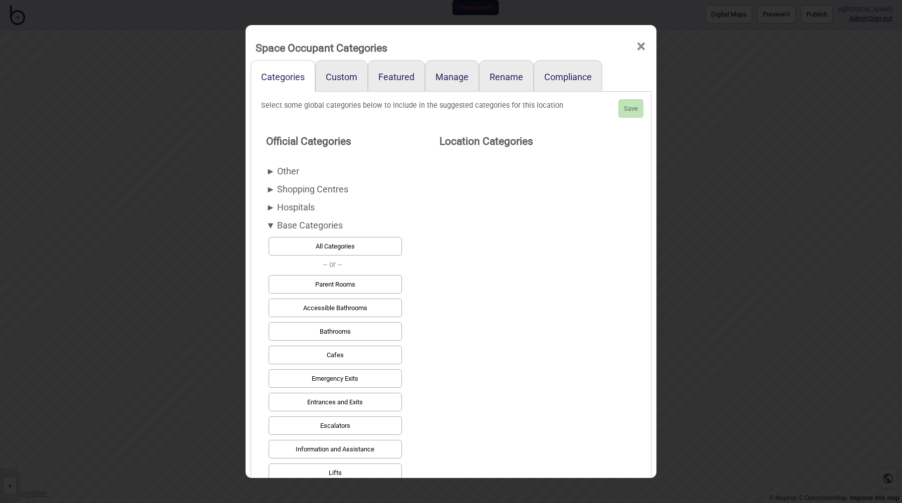
click at [267, 210] on span "►" at bounding box center [270, 207] width 9 height 11
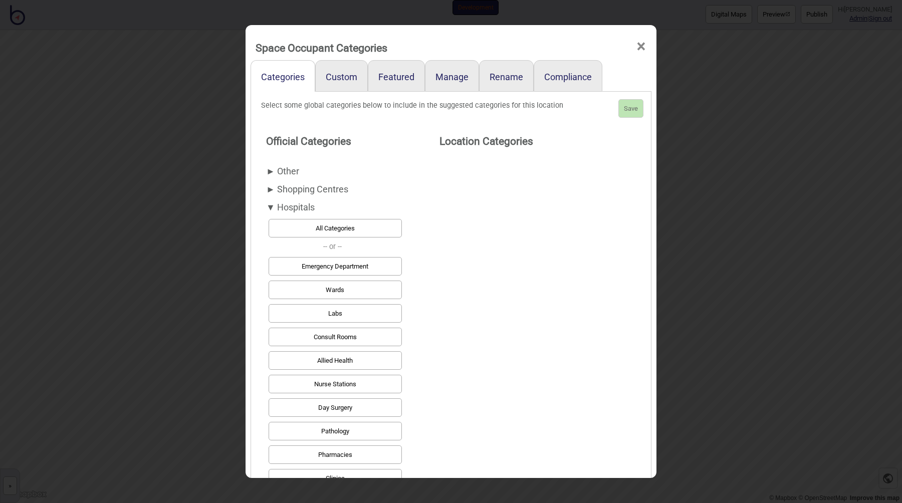
click at [268, 185] on span "►" at bounding box center [270, 189] width 9 height 11
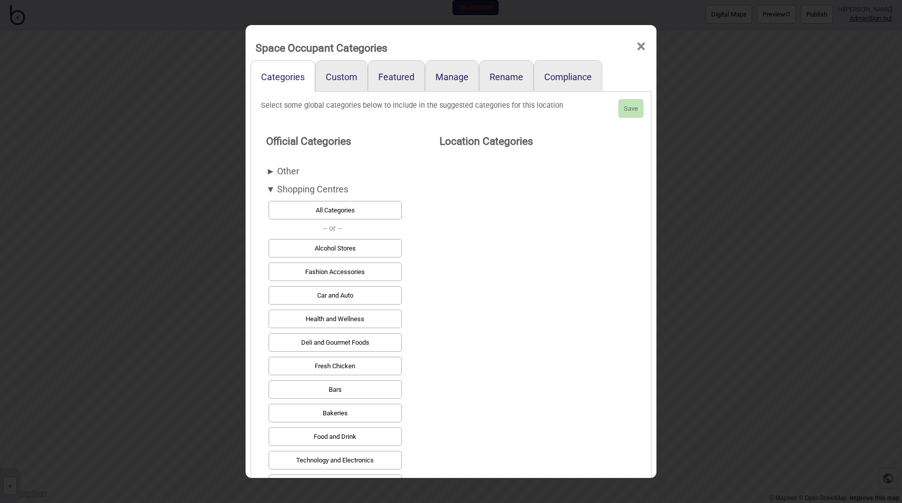
click at [268, 167] on span "►" at bounding box center [270, 171] width 9 height 11
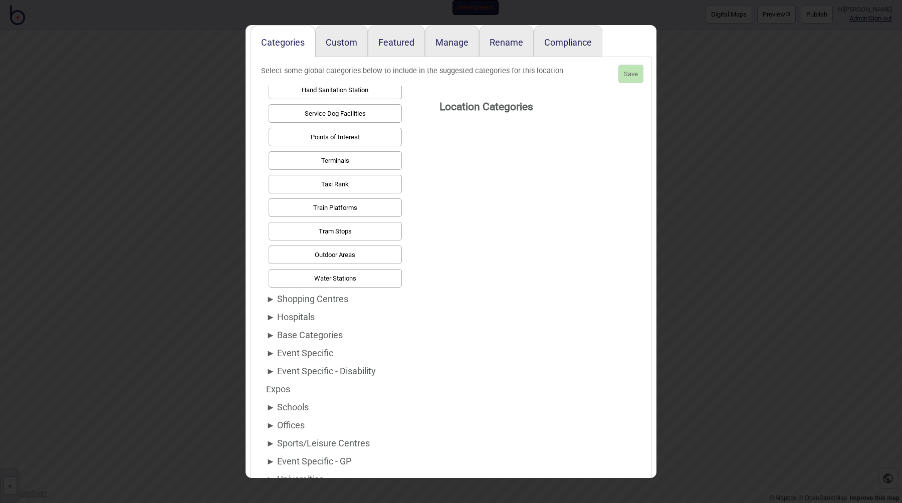
scroll to position [55, 0]
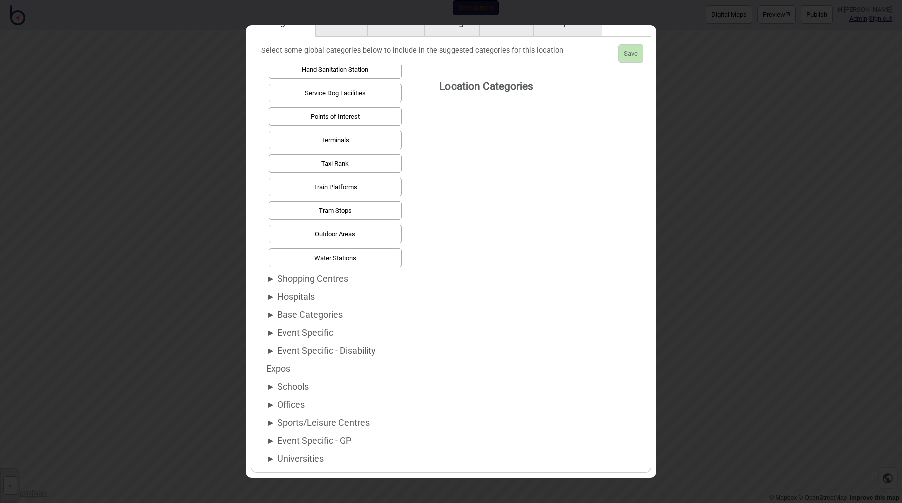
click at [269, 335] on span "►" at bounding box center [270, 332] width 9 height 11
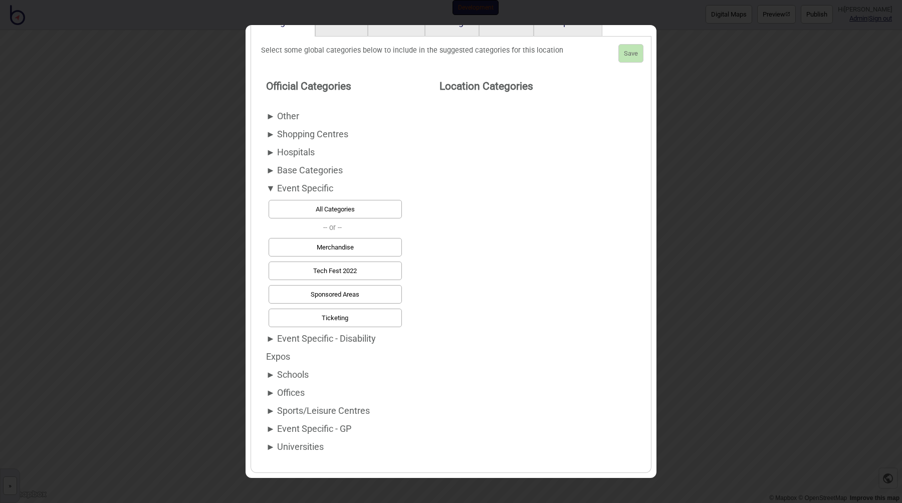
click at [268, 371] on span "►" at bounding box center [270, 374] width 9 height 11
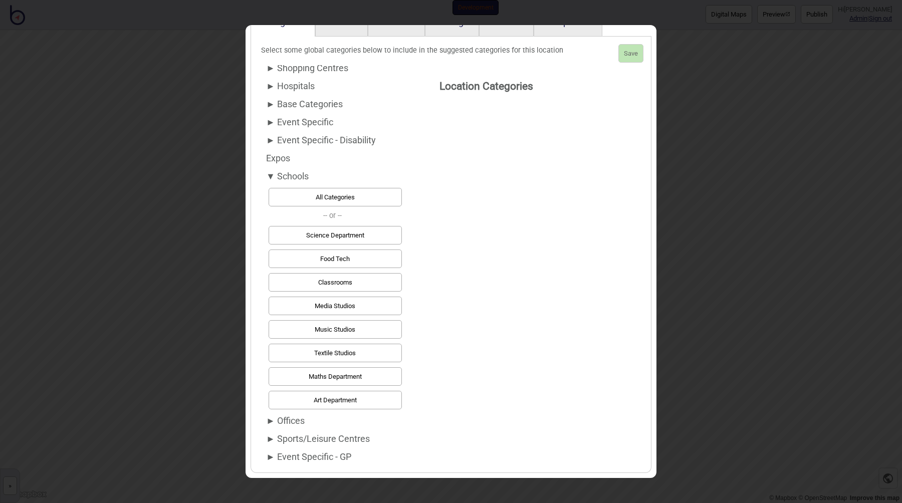
scroll to position [82, 0]
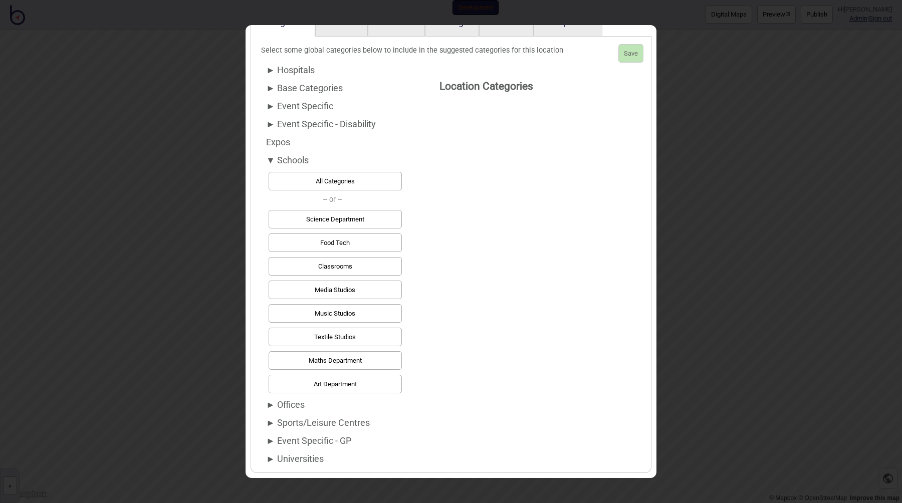
click at [267, 422] on span "►" at bounding box center [270, 422] width 9 height 11
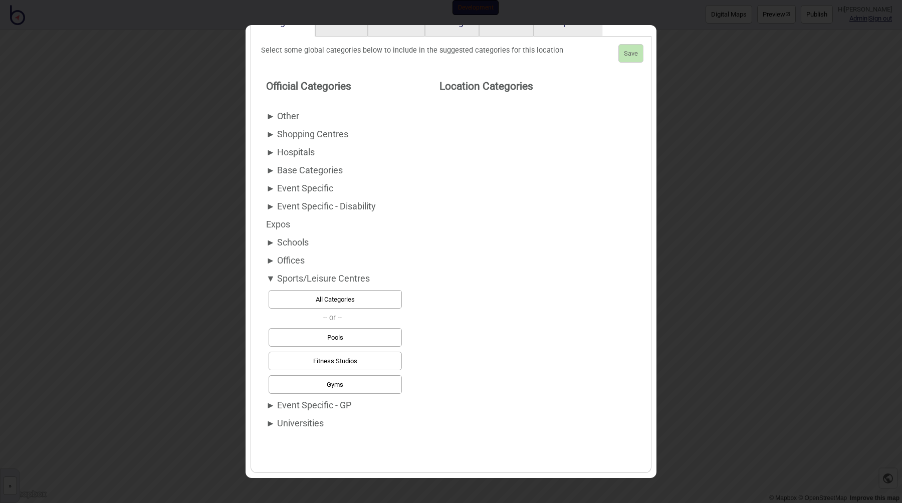
scroll to position [0, 0]
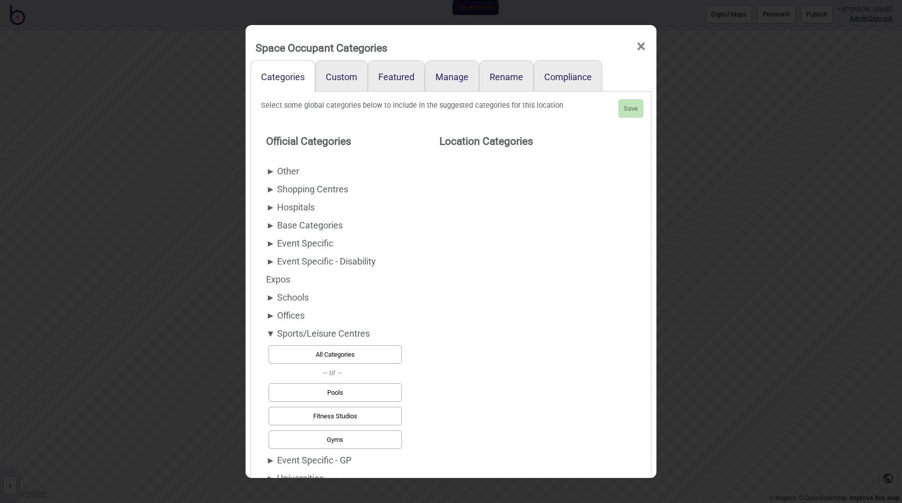
click at [153, 149] on div "Space Occupant Categories × Categories Custom Featured Manage Rename Compliance…" at bounding box center [451, 251] width 902 height 503
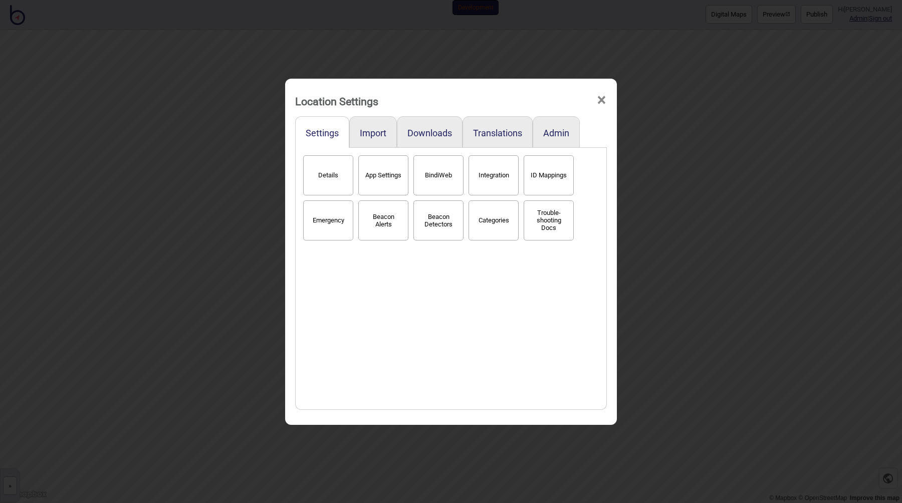
click at [659, 170] on div "Location Settings × Settings Import Downloads Translations Admin Details App Se…" at bounding box center [451, 251] width 902 height 503
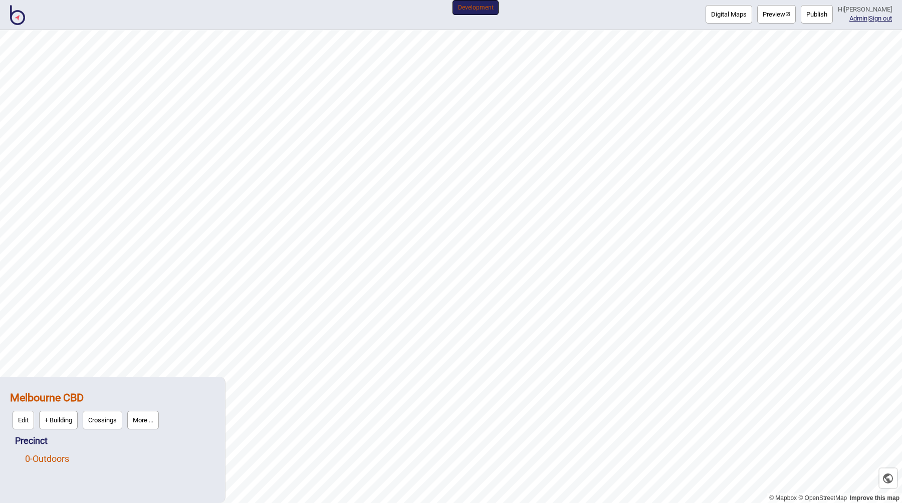
click at [54, 456] on link "0 - Outdoors" at bounding box center [47, 459] width 44 height 11
click at [37, 457] on button "Edit" at bounding box center [39, 456] width 22 height 19
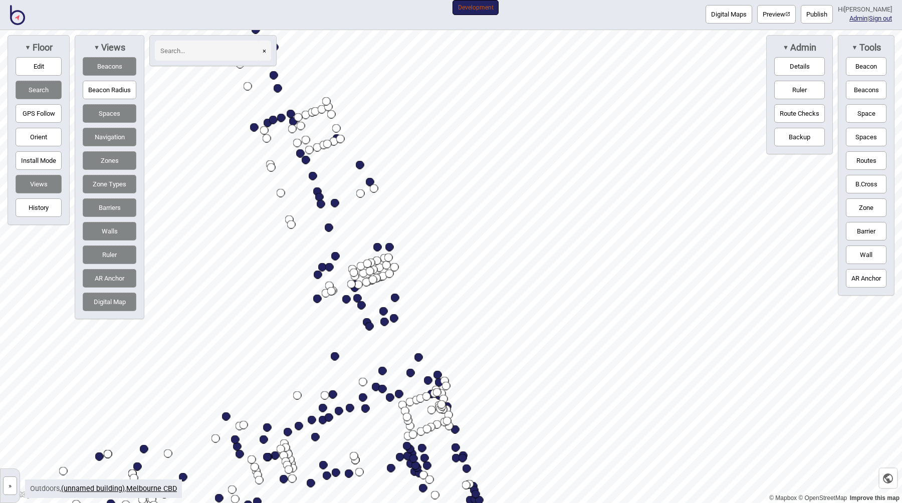
click at [227, 52] on input at bounding box center [207, 51] width 105 height 20
type input "gall"
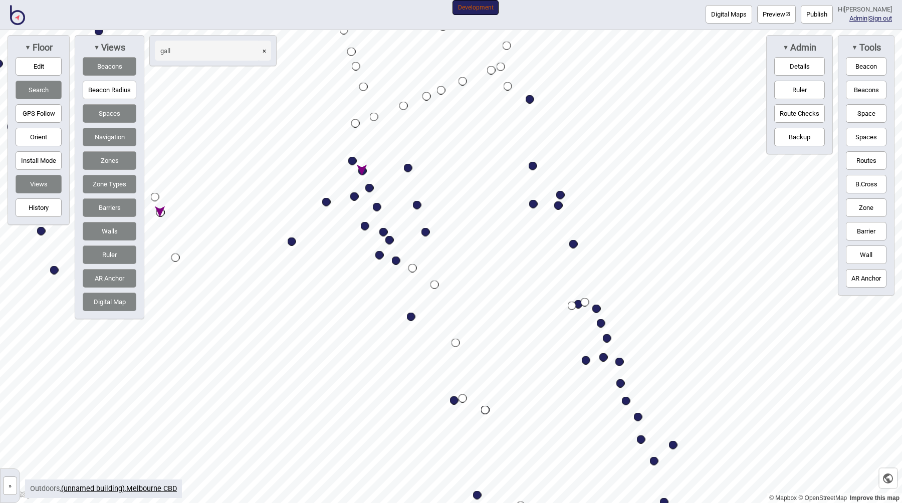
click at [375, 118] on div "Map marker" at bounding box center [374, 117] width 9 height 9
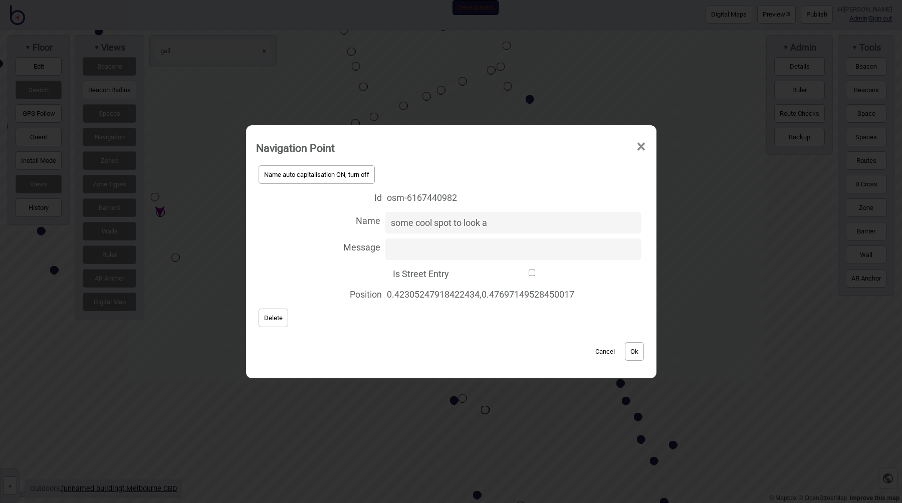
type input "some cool spot to look at"
click button "Ok" at bounding box center [634, 351] width 19 height 19
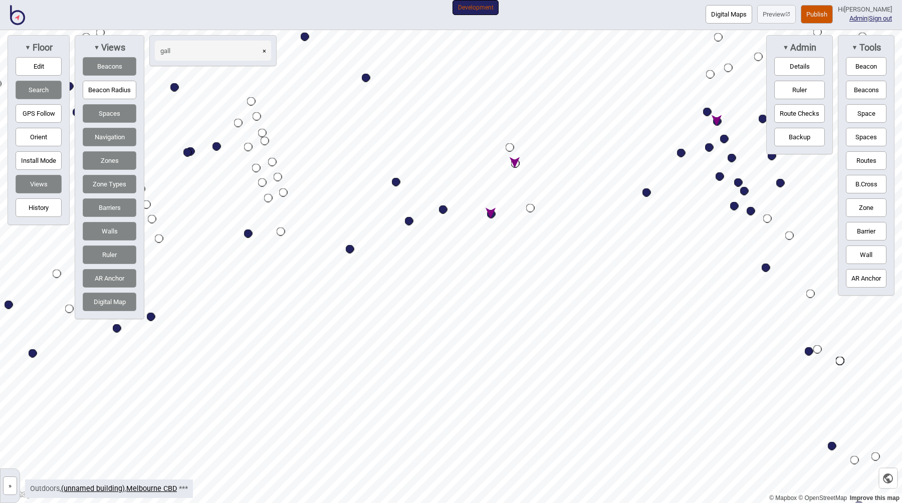
click at [510, 30] on div at bounding box center [451, 30] width 902 height 0
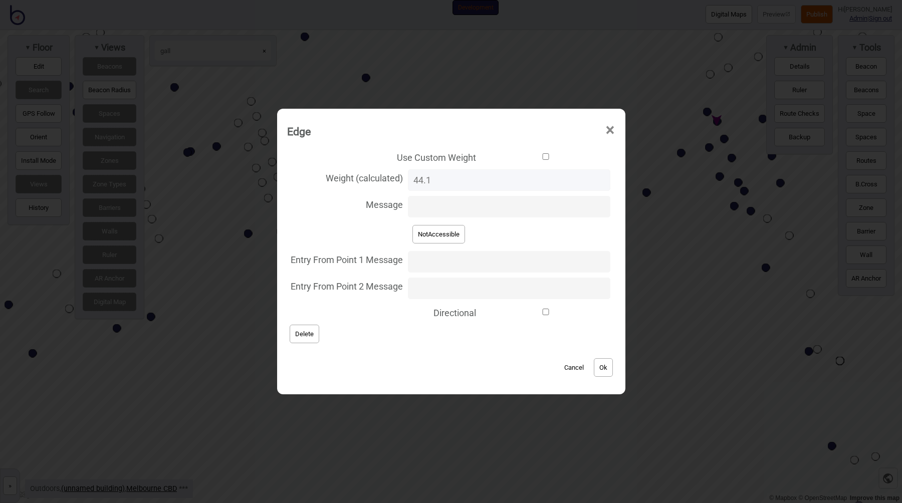
click at [445, 195] on label "Message" at bounding box center [451, 206] width 328 height 27
click at [445, 196] on input "Message" at bounding box center [509, 207] width 202 height 22
click at [446, 202] on input "Message" at bounding box center [509, 207] width 202 height 22
type input "blaa blaa hello"
click button "Ok" at bounding box center [603, 367] width 19 height 19
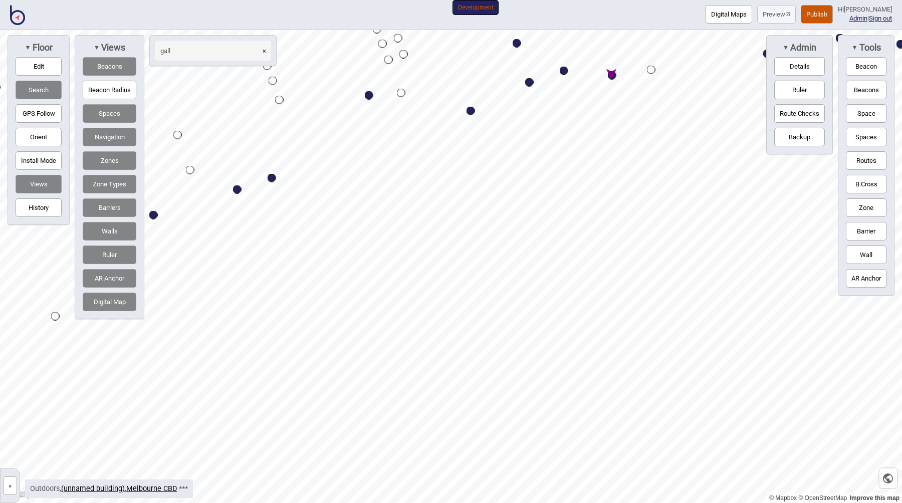
click at [403, 94] on div "Map marker" at bounding box center [401, 93] width 9 height 9
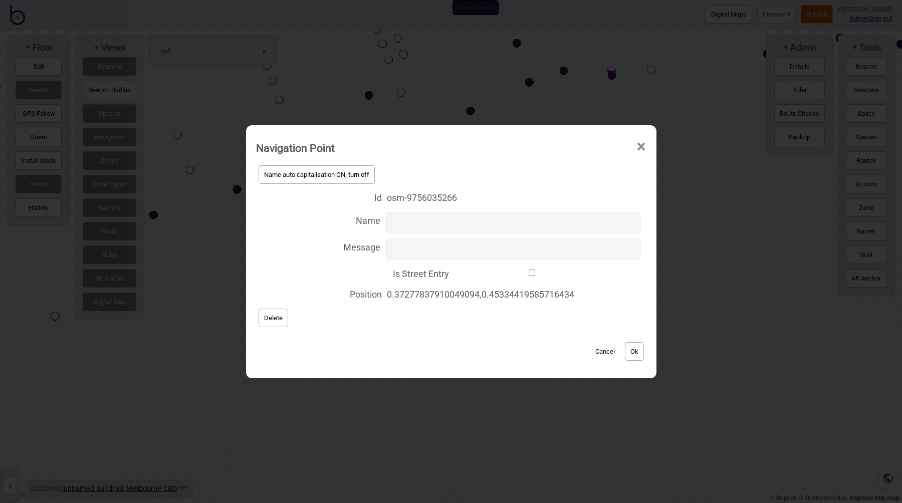
click at [406, 246] on input "Message" at bounding box center [513, 250] width 256 height 22
type input "another cool spot"
click at [630, 350] on button "Ok" at bounding box center [634, 351] width 19 height 19
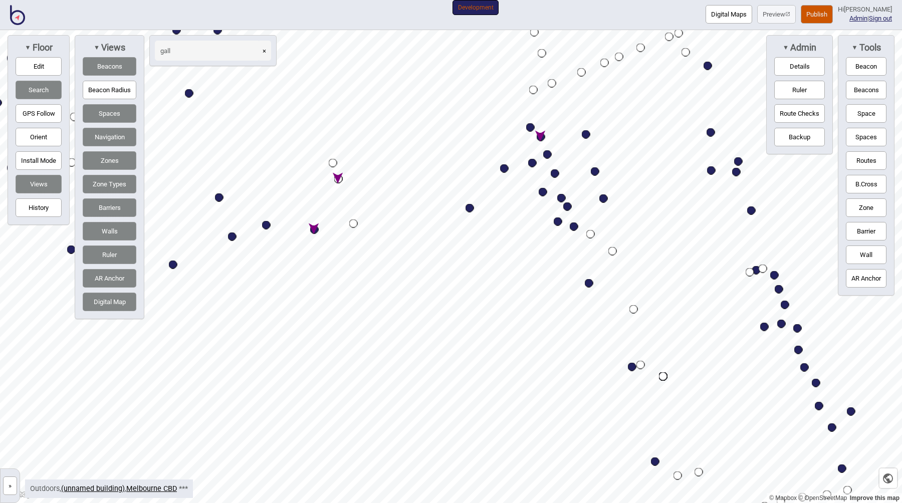
click at [815, 13] on button "Publish" at bounding box center [817, 14] width 32 height 19
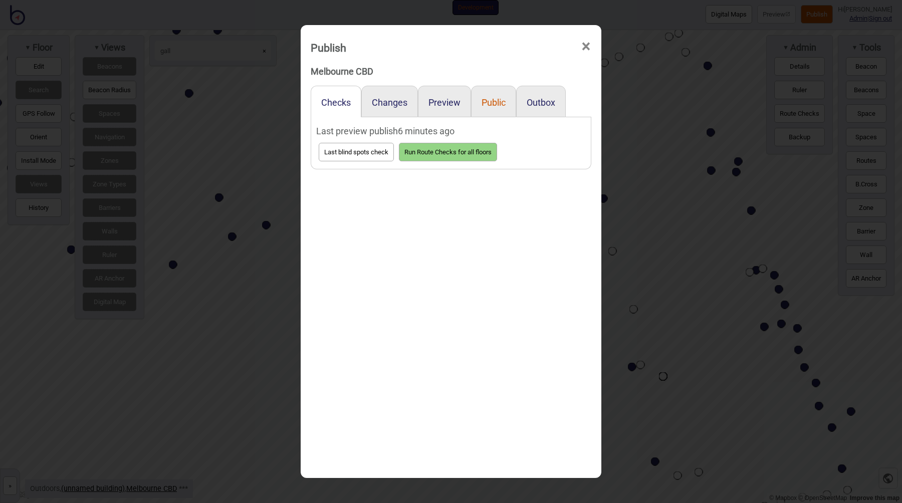
click at [489, 105] on button "Public" at bounding box center [494, 102] width 24 height 11
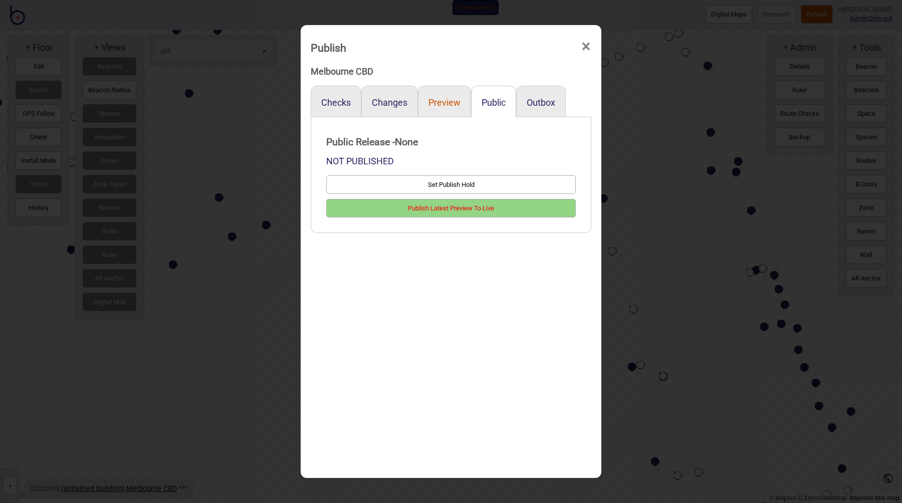
click at [443, 102] on button "Preview" at bounding box center [444, 102] width 32 height 11
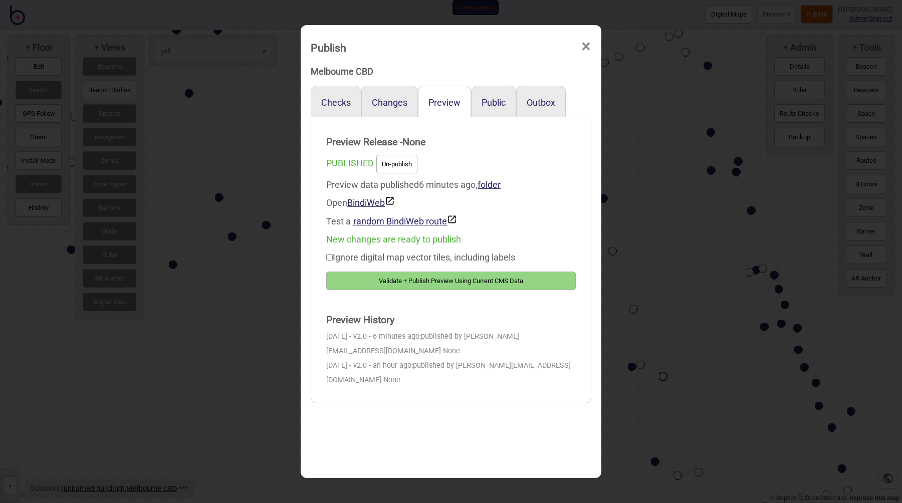
click at [447, 278] on button "Validate + Publish Preview Using Current CMS Data" at bounding box center [451, 281] width 250 height 19
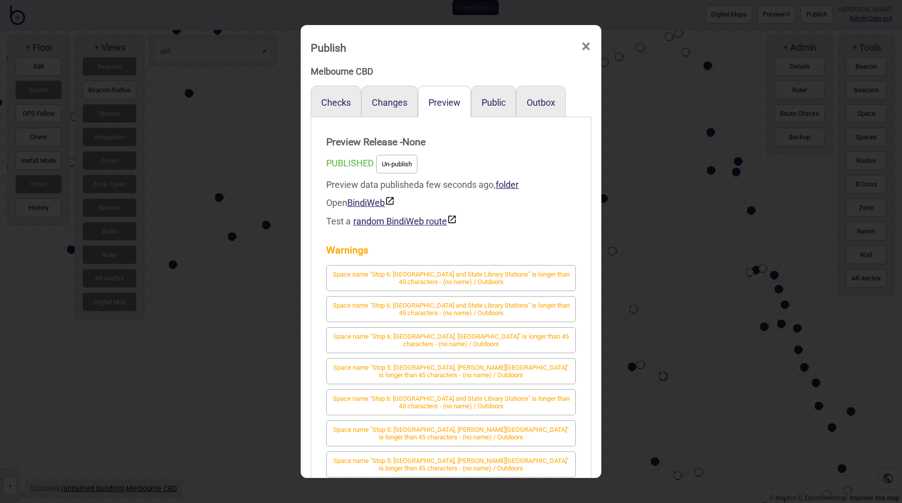
click at [648, 181] on div "Publish × Melbourne CBD Checks Changes Preview Public Outbox Preview Release - …" at bounding box center [451, 251] width 902 height 503
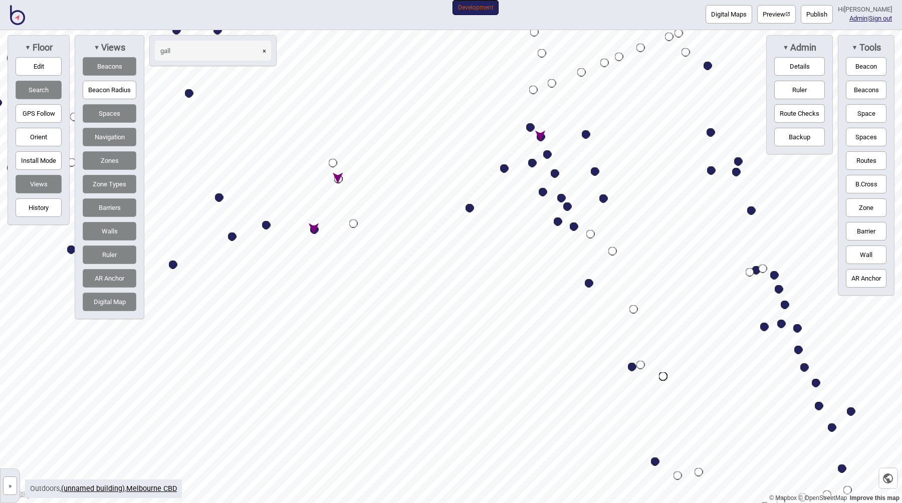
drag, startPoint x: 192, startPoint y: 56, endPoint x: 145, endPoint y: 57, distance: 46.6
click at [145, 57] on div "▼ Floor Edit Search GPS Follow Orient Install Mode Views History ▼ Views Beacon…" at bounding box center [142, 177] width 274 height 284
type input "g"
type input "hell"
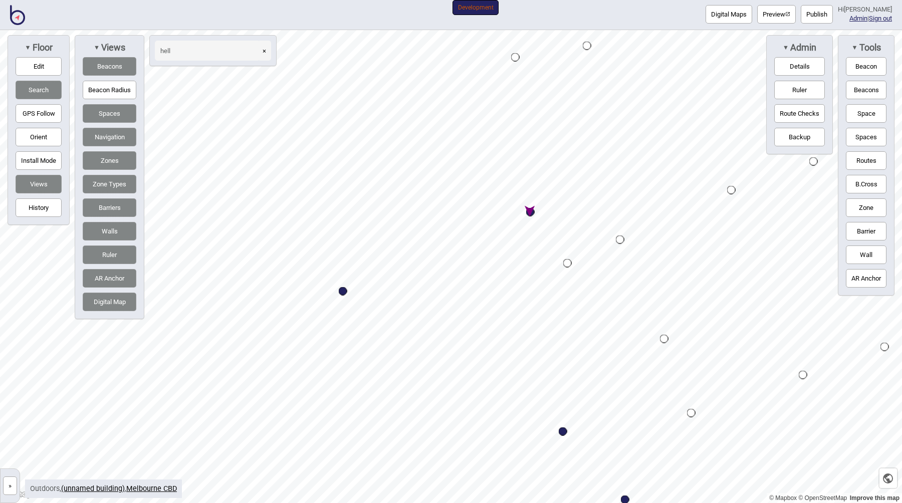
click at [619, 242] on div "Map marker" at bounding box center [620, 240] width 9 height 9
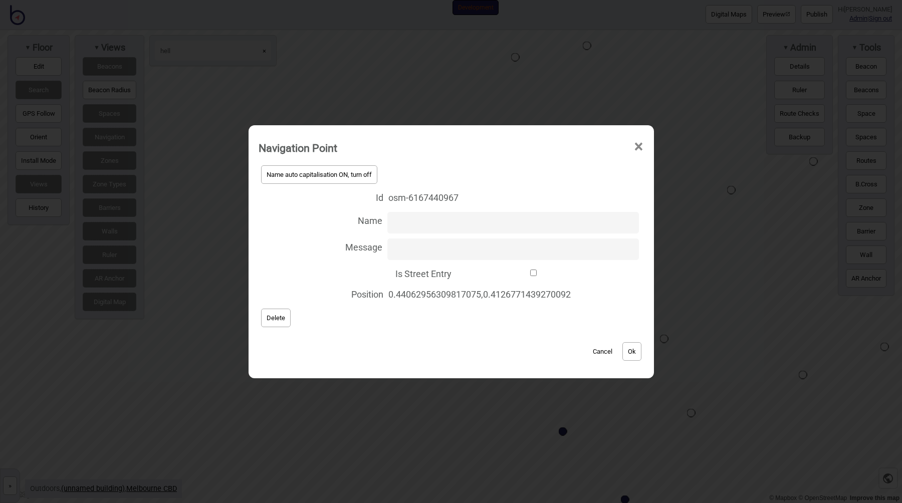
click at [427, 248] on input "Message" at bounding box center [513, 250] width 252 height 22
type input "hella hanson"
click at [632, 351] on button "Ok" at bounding box center [631, 351] width 19 height 19
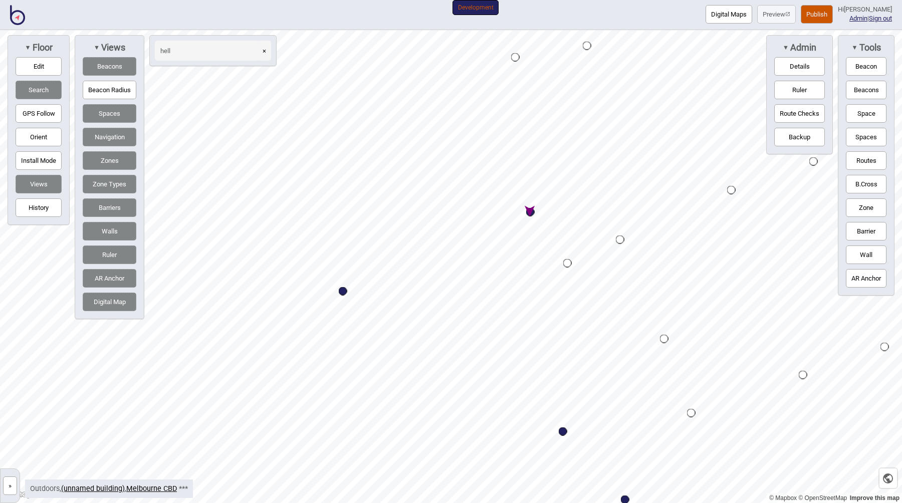
click at [819, 14] on button "Publish" at bounding box center [817, 14] width 32 height 19
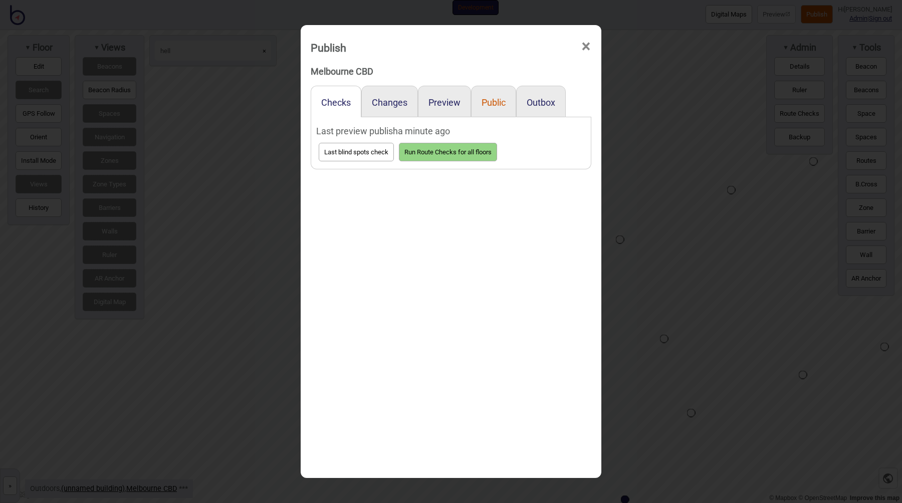
click at [498, 99] on button "Public" at bounding box center [494, 102] width 24 height 11
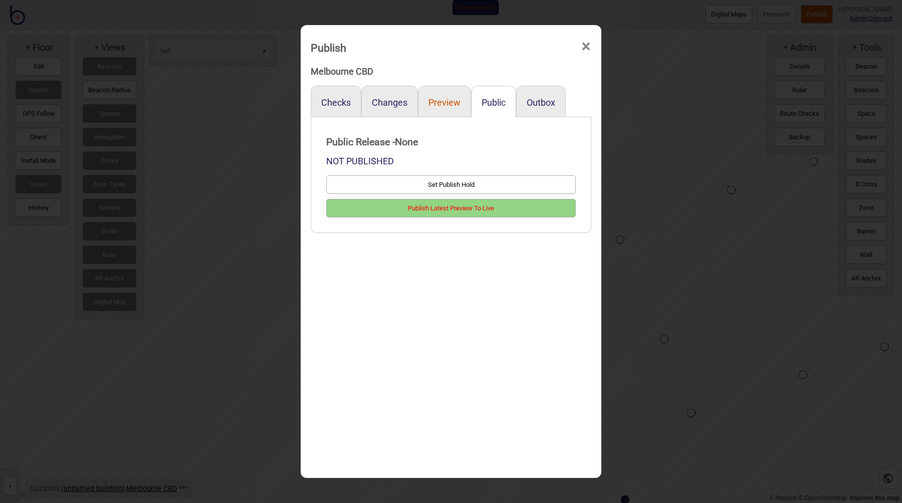
click at [437, 102] on button "Preview" at bounding box center [444, 102] width 32 height 11
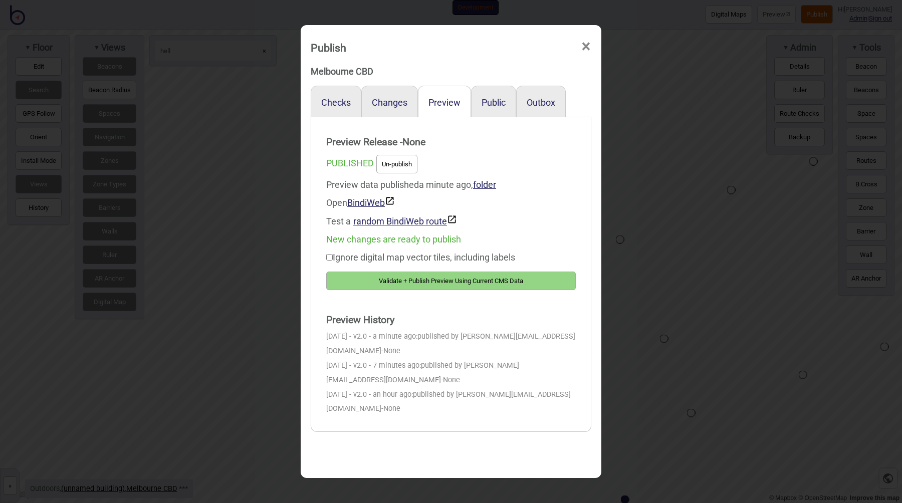
click at [444, 281] on button "Validate + Publish Preview Using Current CMS Data" at bounding box center [451, 281] width 250 height 19
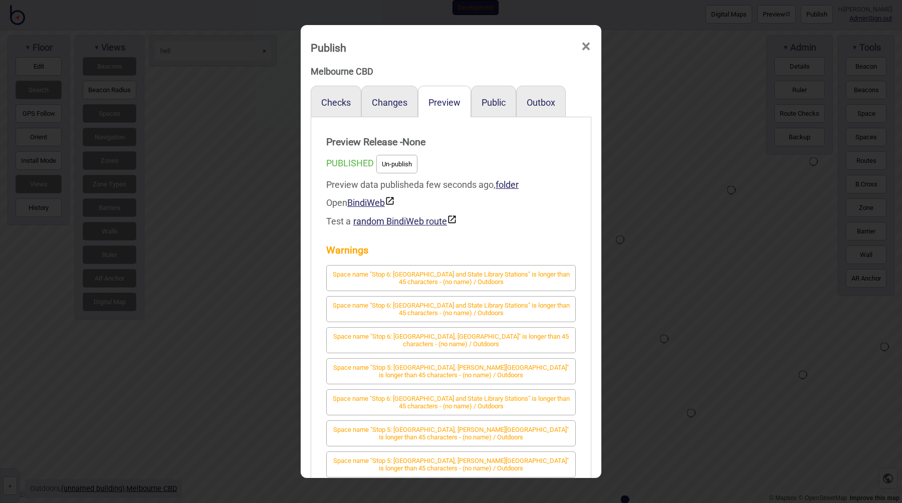
click at [650, 234] on div "Publish × Melbourne CBD Checks Changes Preview Public Outbox Preview Release - …" at bounding box center [451, 251] width 902 height 503
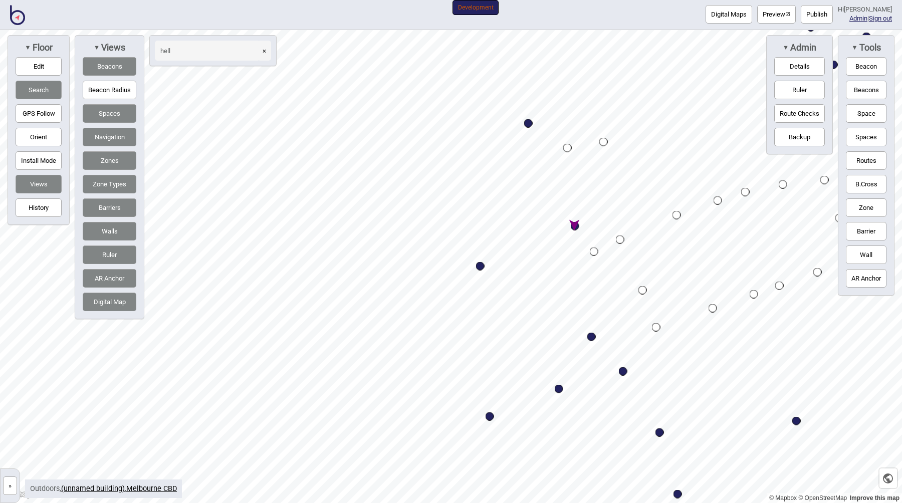
click at [678, 214] on div "Map marker" at bounding box center [676, 215] width 9 height 9
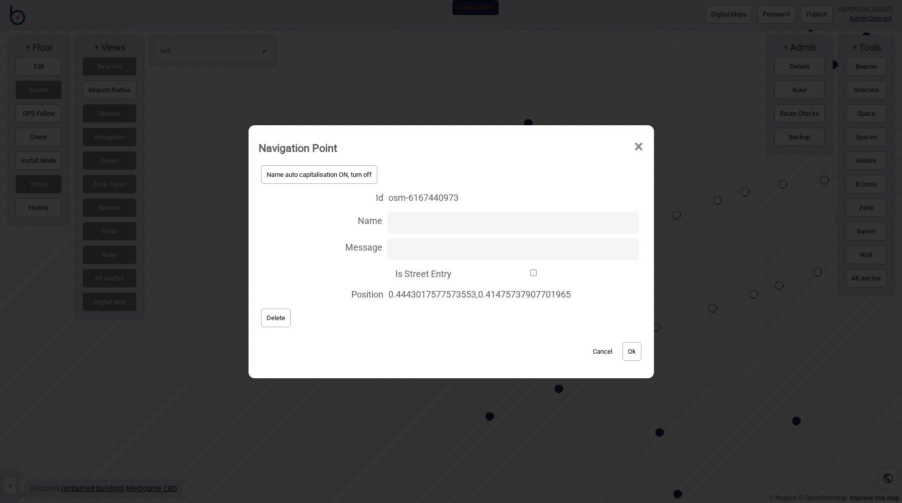
click at [432, 246] on input "Message" at bounding box center [513, 250] width 252 height 22
type input "Helly Hansen"
click button "Ok" at bounding box center [631, 351] width 19 height 19
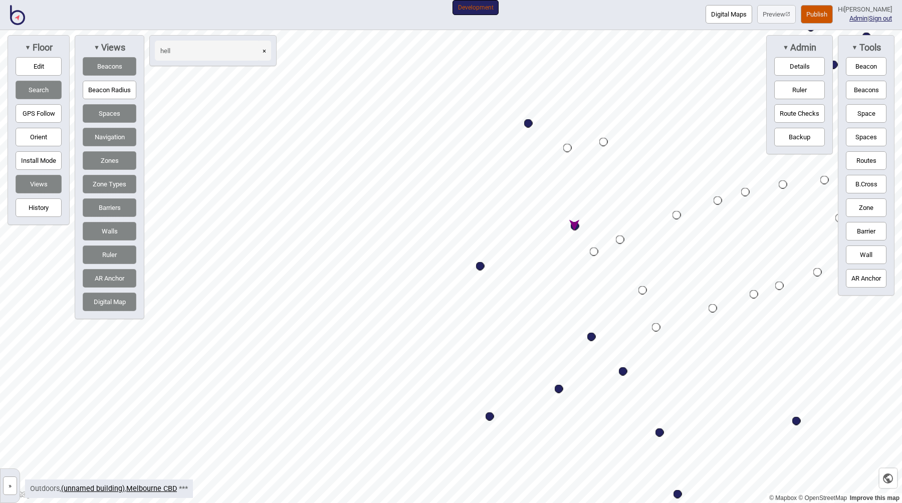
click at [678, 213] on div "Map marker" at bounding box center [676, 215] width 9 height 9
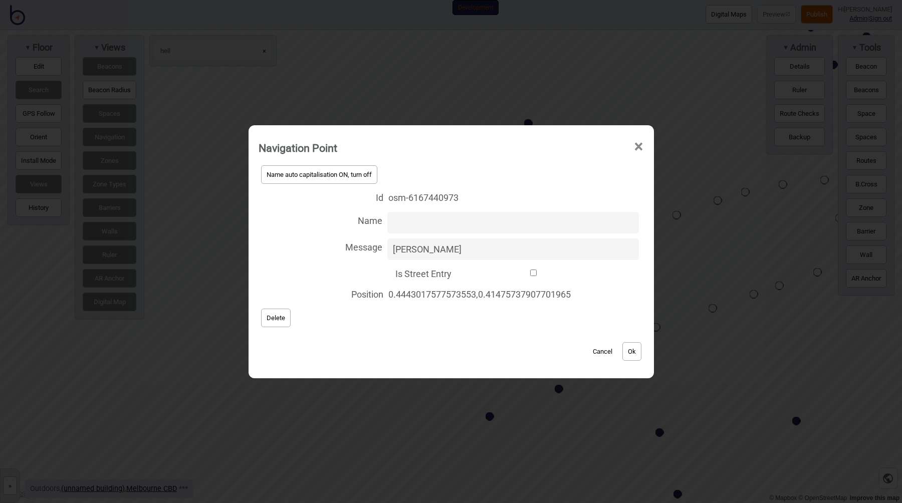
click at [461, 248] on input "Helly Hansen" at bounding box center [513, 250] width 252 height 22
click at [441, 223] on input "Name" at bounding box center [513, 223] width 252 height 22
paste input "Helly Hansen"
type input "Helly Hansen"
click button "Ok" at bounding box center [631, 351] width 19 height 19
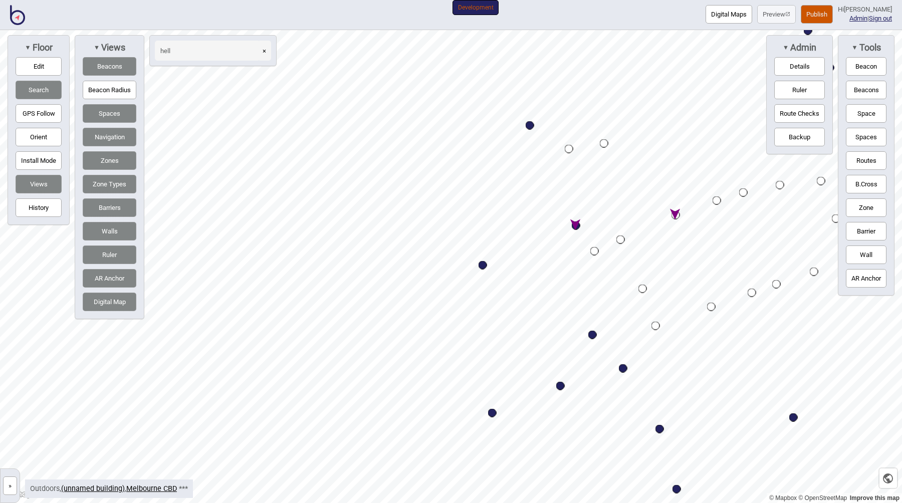
click at [826, 13] on button "Publish" at bounding box center [817, 14] width 32 height 19
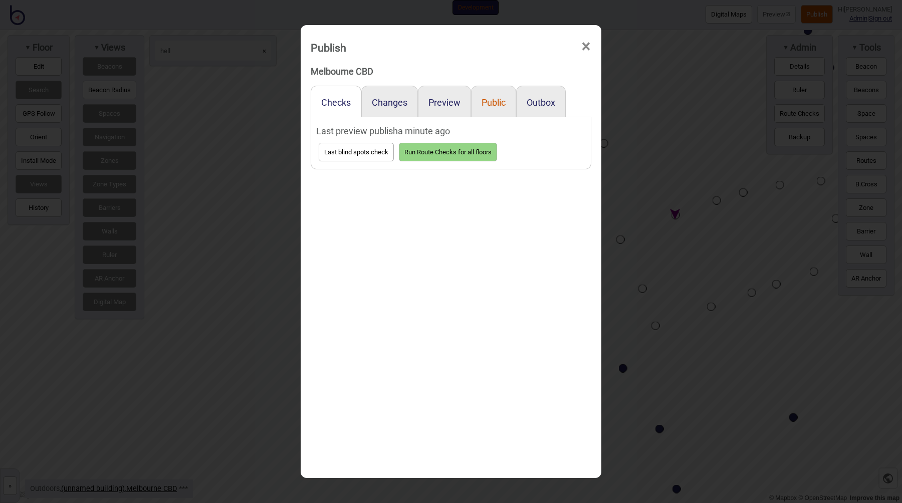
click at [488, 104] on button "Public" at bounding box center [494, 102] width 24 height 11
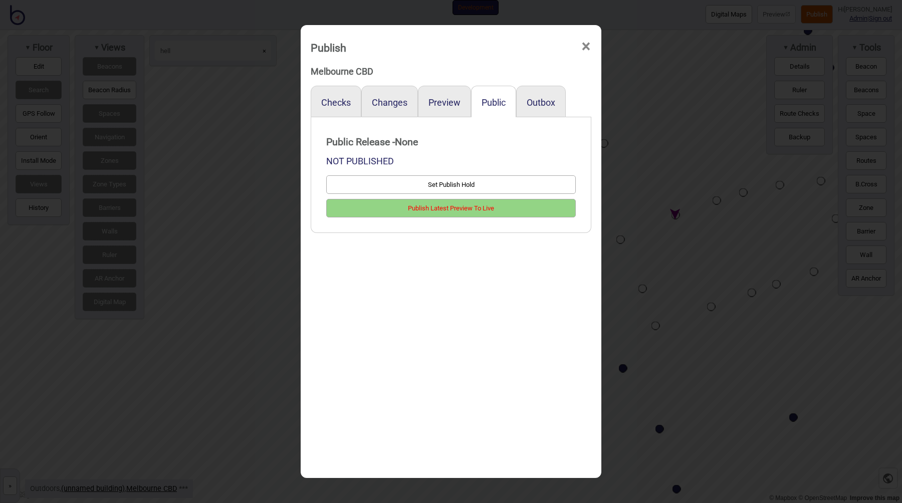
click at [448, 97] on div "Preview" at bounding box center [444, 102] width 53 height 32
click at [441, 98] on button "Preview" at bounding box center [444, 102] width 32 height 11
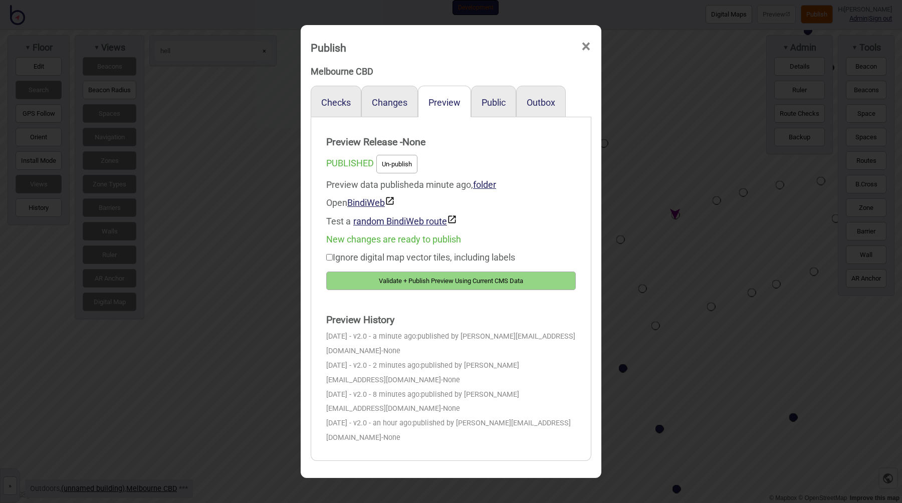
click at [440, 286] on button "Validate + Publish Preview Using Current CMS Data" at bounding box center [451, 281] width 250 height 19
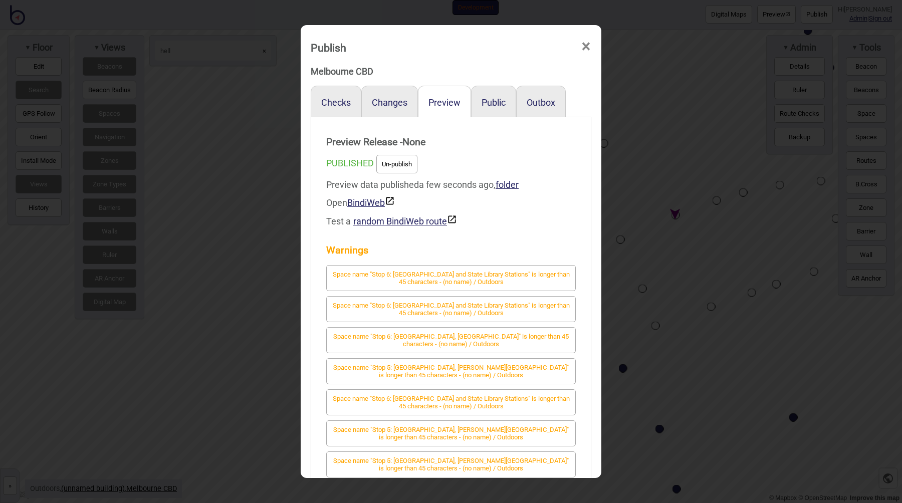
click at [278, 234] on div "Publish × Melbourne CBD Checks Changes Preview Public Outbox Preview Release - …" at bounding box center [451, 251] width 902 height 503
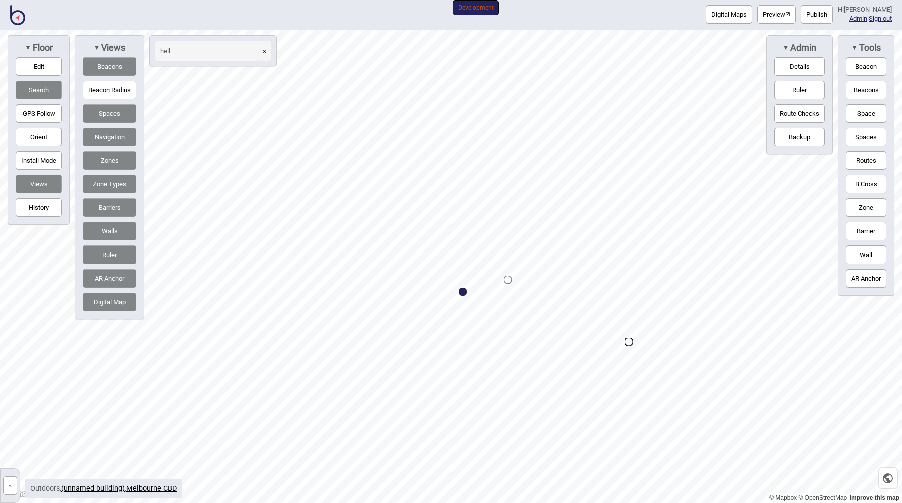
click at [506, 280] on div "Map marker" at bounding box center [508, 280] width 9 height 9
click at [551, 284] on div "Map marker" at bounding box center [551, 284] width 11 height 11
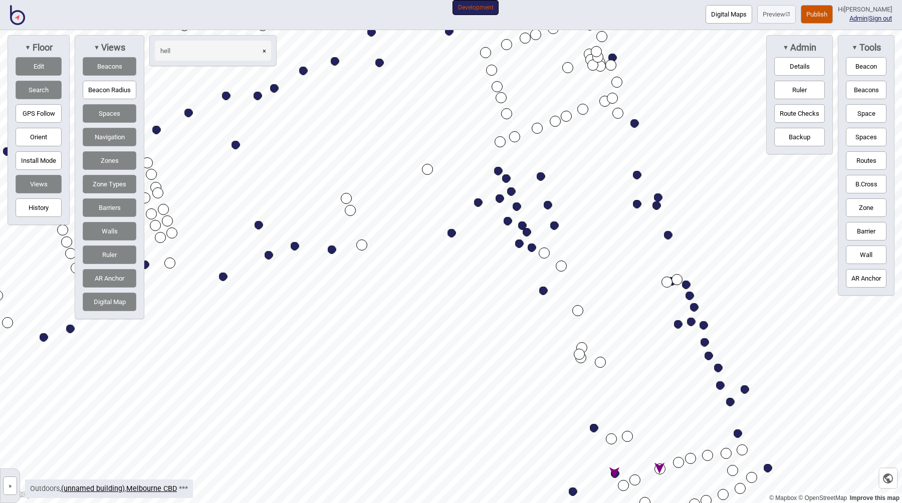
click at [41, 205] on button "History" at bounding box center [39, 207] width 46 height 19
click at [299, 54] on button "Undo" at bounding box center [308, 57] width 26 height 19
click at [305, 55] on button "Undo" at bounding box center [308, 57] width 26 height 19
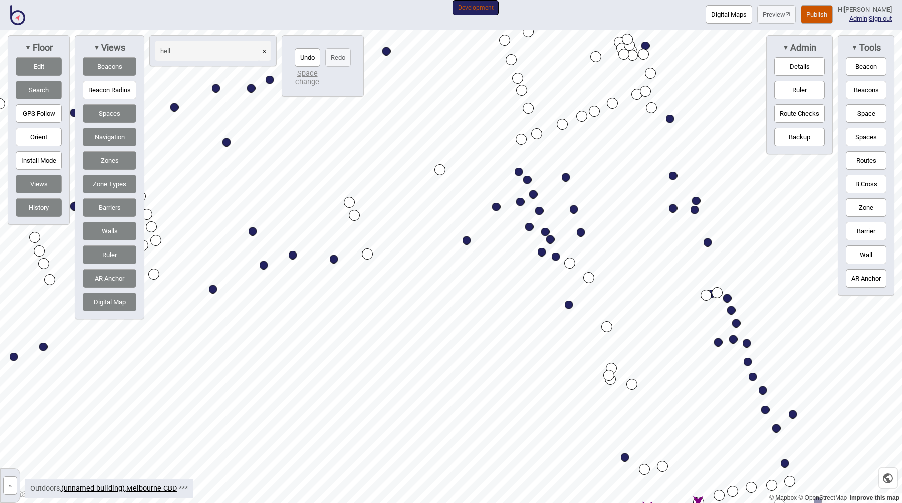
click at [314, 59] on button "Undo" at bounding box center [308, 57] width 26 height 19
click at [310, 59] on button "Undo" at bounding box center [308, 57] width 26 height 19
click at [309, 58] on button "Undo" at bounding box center [308, 57] width 26 height 19
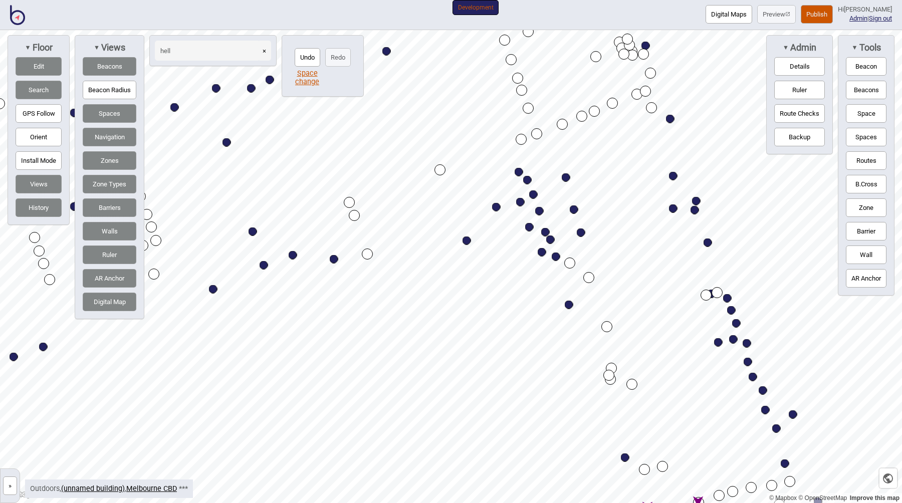
click at [309, 76] on button "Space change" at bounding box center [307, 77] width 30 height 17
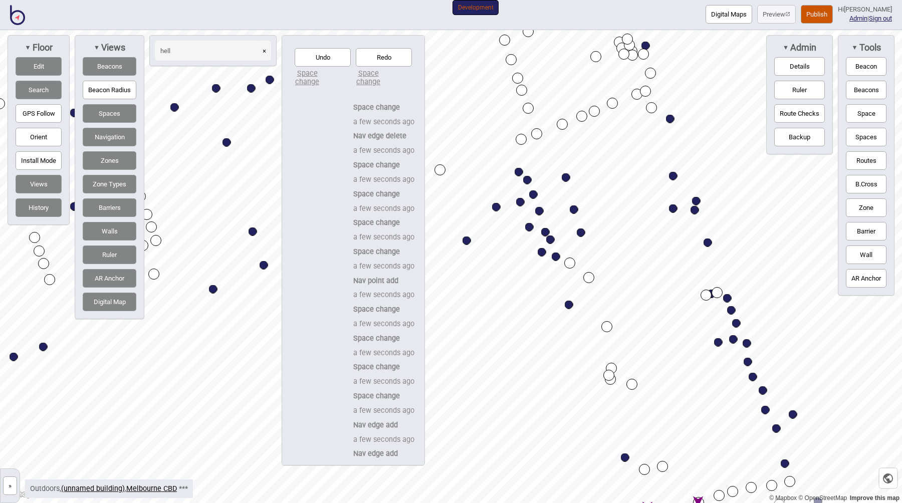
click at [329, 60] on button "Undo" at bounding box center [323, 57] width 56 height 19
click at [328, 59] on button "Undo" at bounding box center [323, 57] width 56 height 19
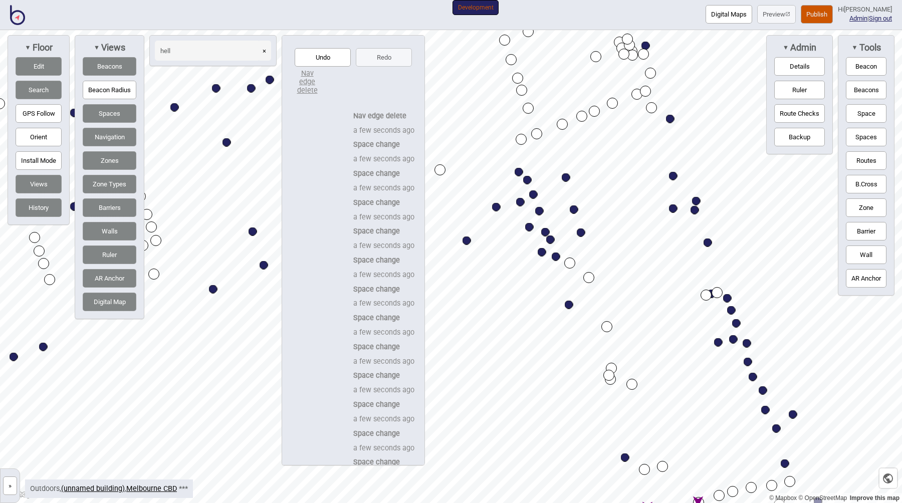
click at [328, 59] on button "Undo" at bounding box center [323, 57] width 56 height 19
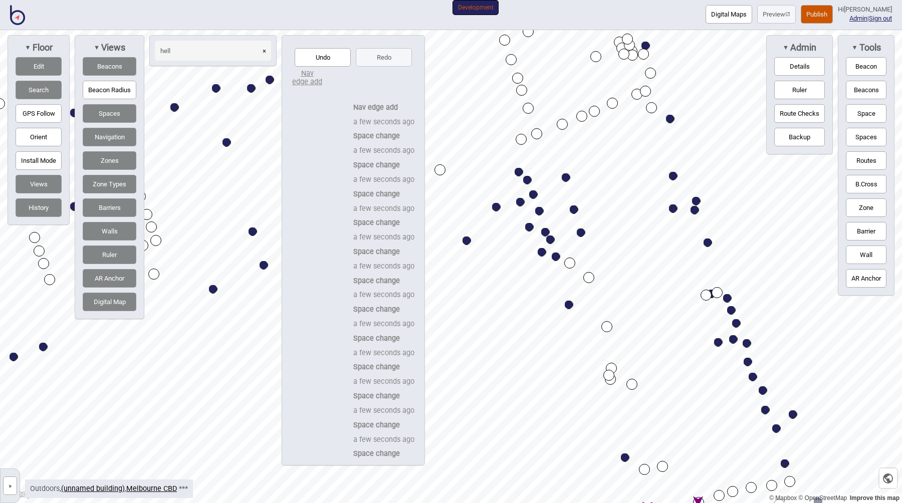
click at [327, 59] on button "Undo" at bounding box center [323, 57] width 56 height 19
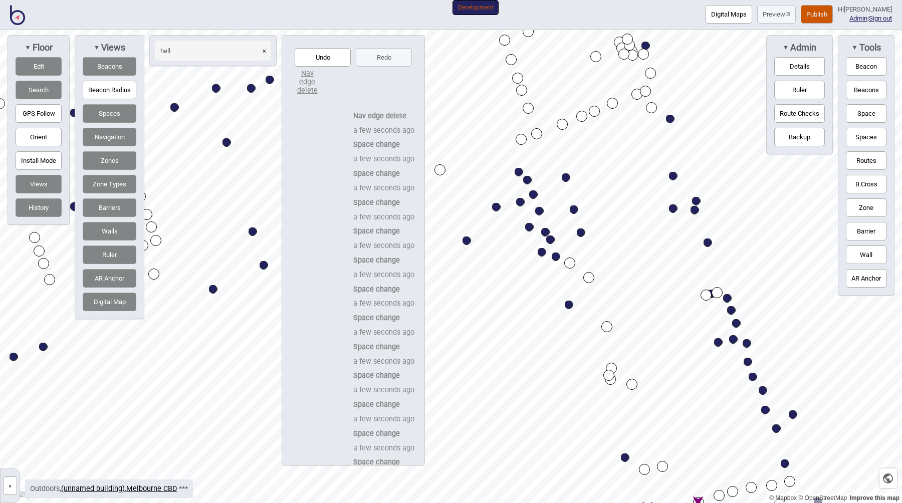
click at [327, 59] on button "Undo" at bounding box center [323, 57] width 56 height 19
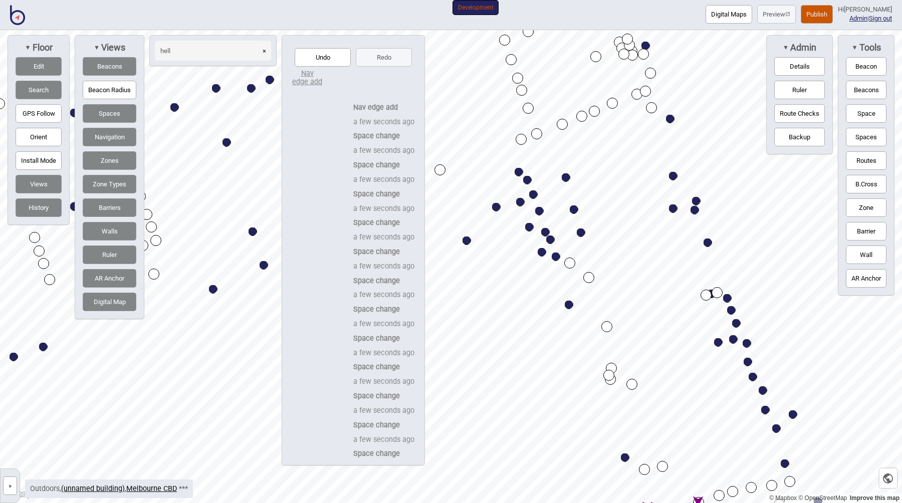
click at [327, 59] on button "Undo" at bounding box center [323, 57] width 56 height 19
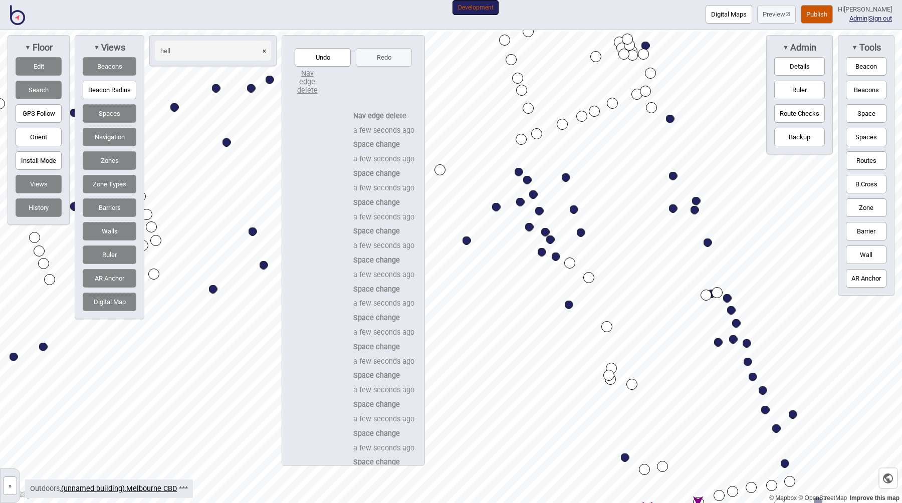
click at [327, 59] on button "Undo" at bounding box center [323, 57] width 56 height 19
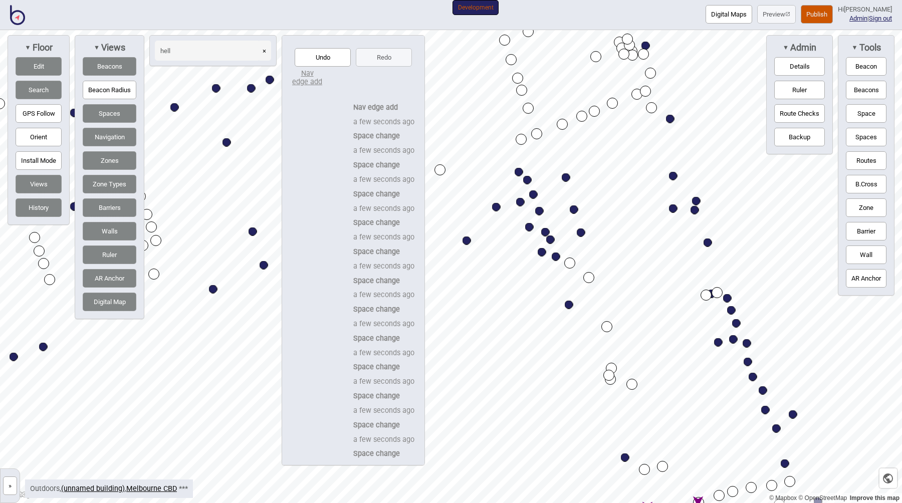
click at [45, 205] on button "History" at bounding box center [39, 207] width 46 height 19
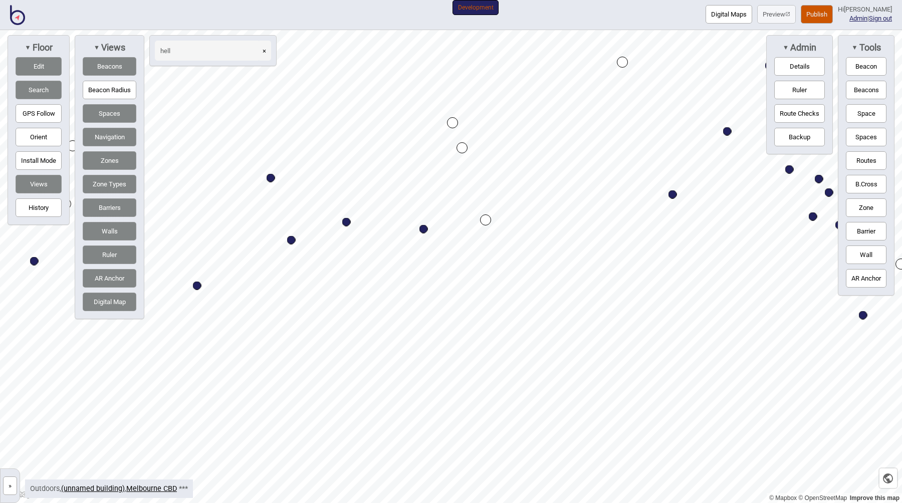
click at [453, 124] on div "Map marker" at bounding box center [452, 122] width 11 height 11
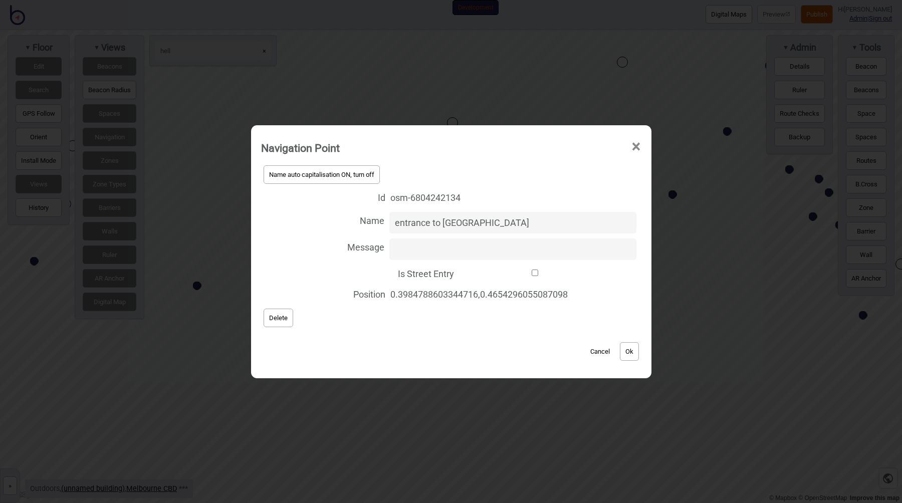
type input "entrance to galleria"
click button "Ok" at bounding box center [629, 351] width 19 height 19
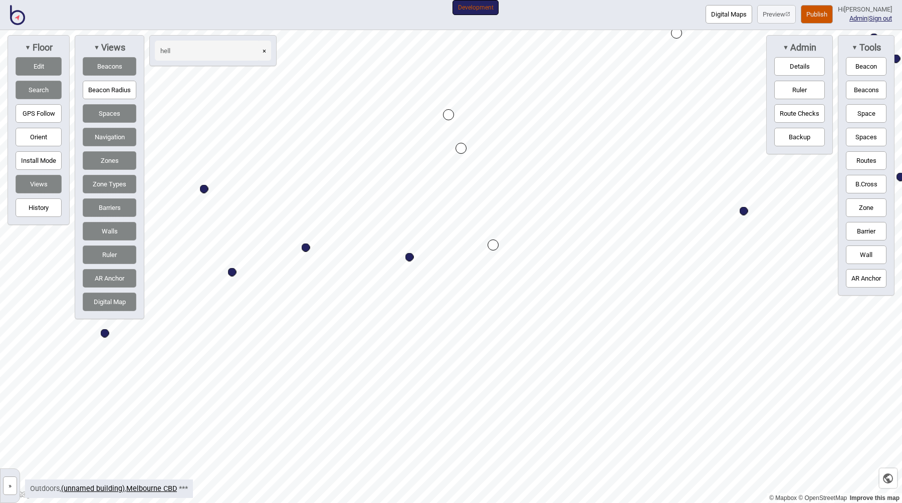
click at [816, 15] on button "Publish" at bounding box center [817, 14] width 32 height 19
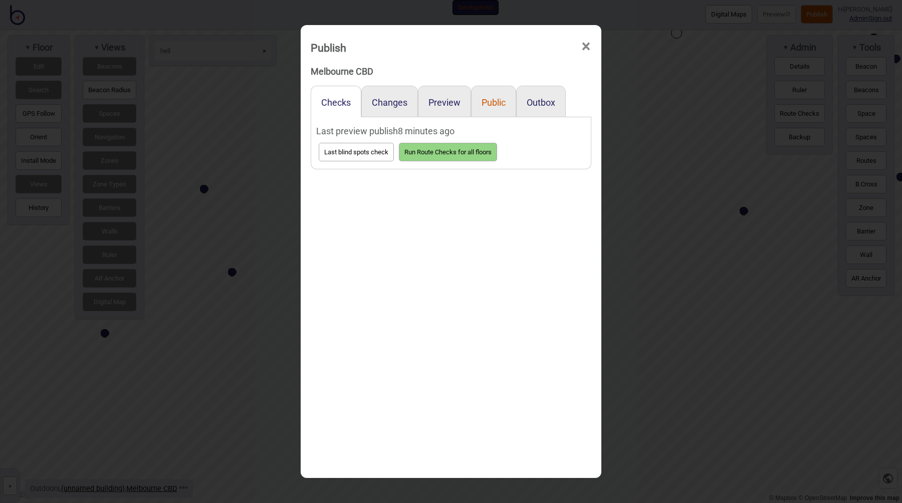
click at [489, 107] on button "Public" at bounding box center [494, 102] width 24 height 11
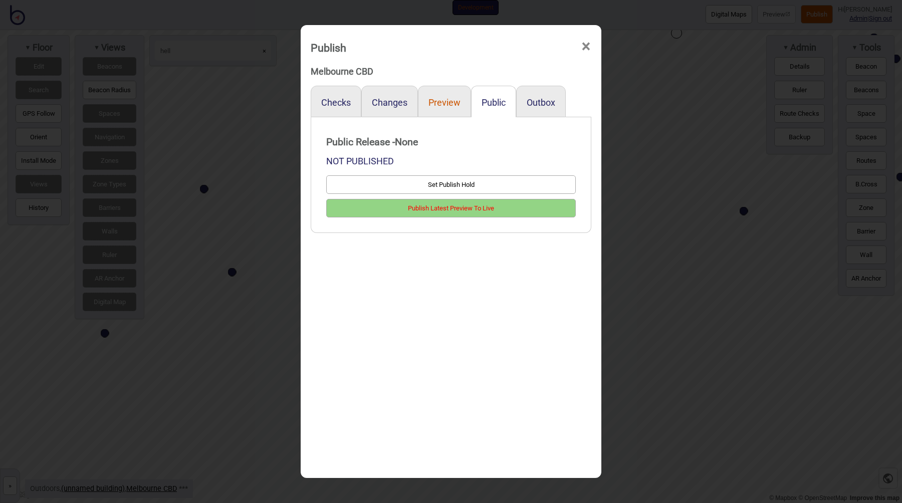
click at [446, 103] on button "Preview" at bounding box center [444, 102] width 32 height 11
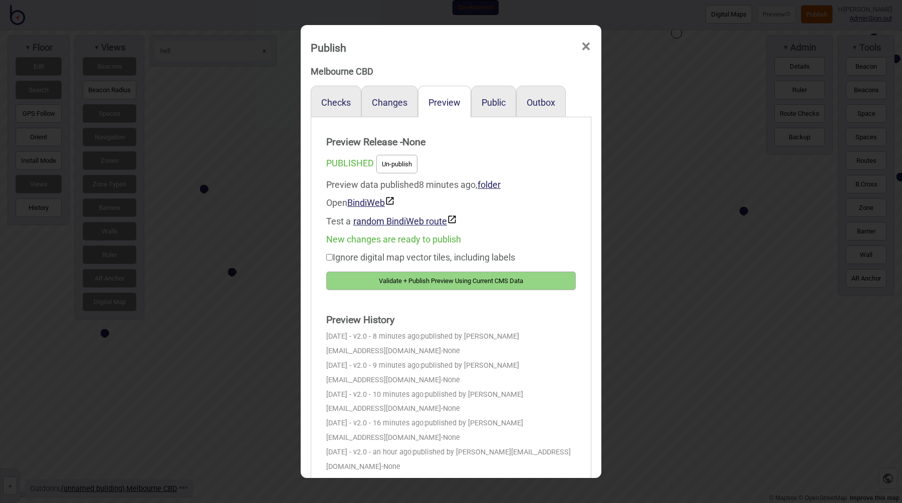
click at [456, 276] on button "Validate + Publish Preview Using Current CMS Data" at bounding box center [451, 281] width 250 height 19
